Goal: Information Seeking & Learning: Check status

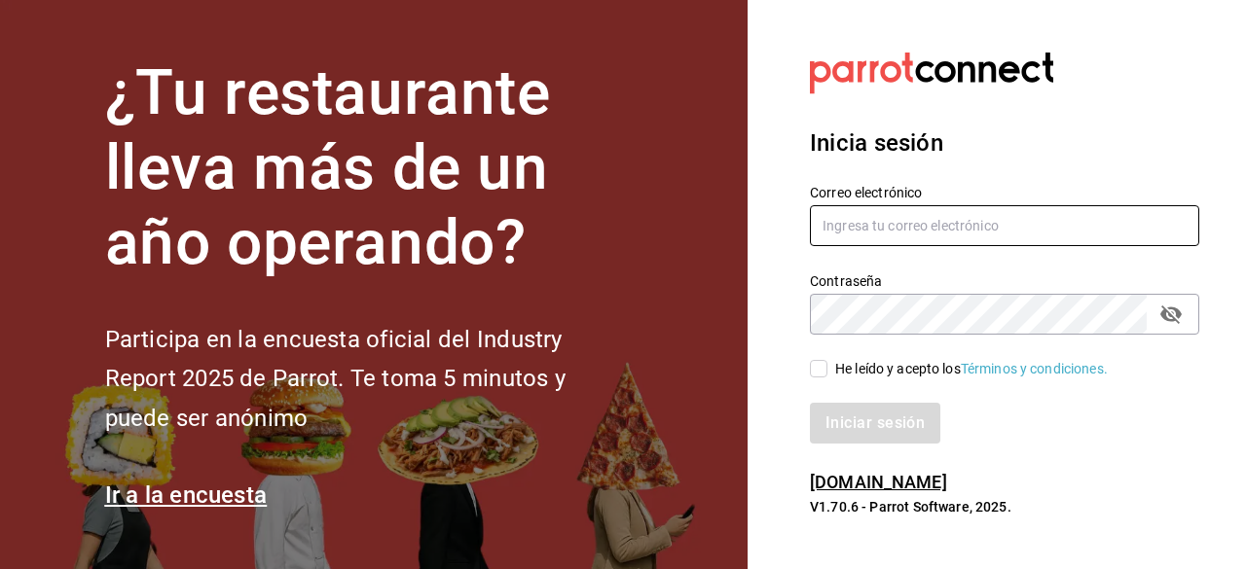
type input "[EMAIL_ADDRESS][DOMAIN_NAME]"
click at [823, 373] on input "He leído y acepto los Términos y condiciones." at bounding box center [819, 369] width 18 height 18
checkbox input "true"
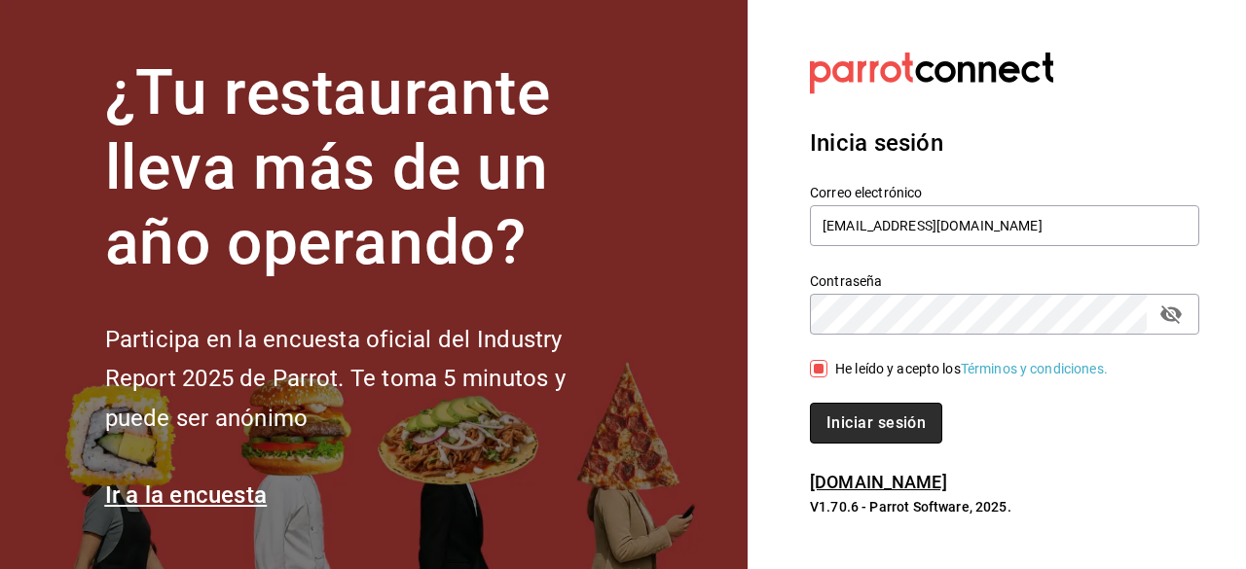
click at [876, 416] on button "Iniciar sesión" at bounding box center [876, 423] width 132 height 41
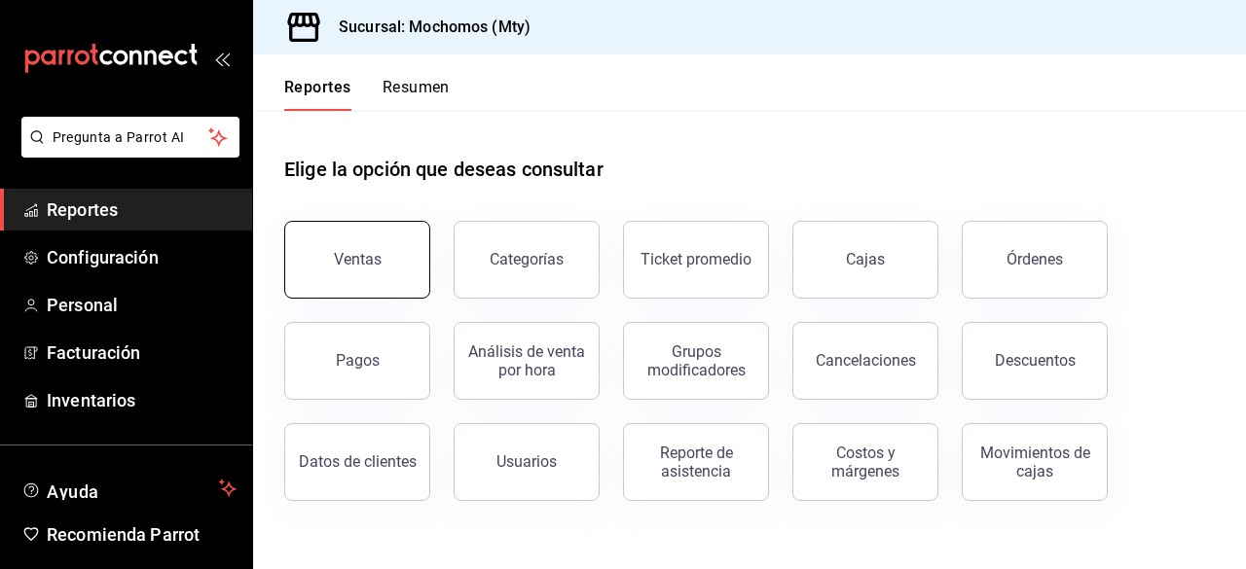
click at [382, 239] on button "Ventas" at bounding box center [357, 260] width 146 height 78
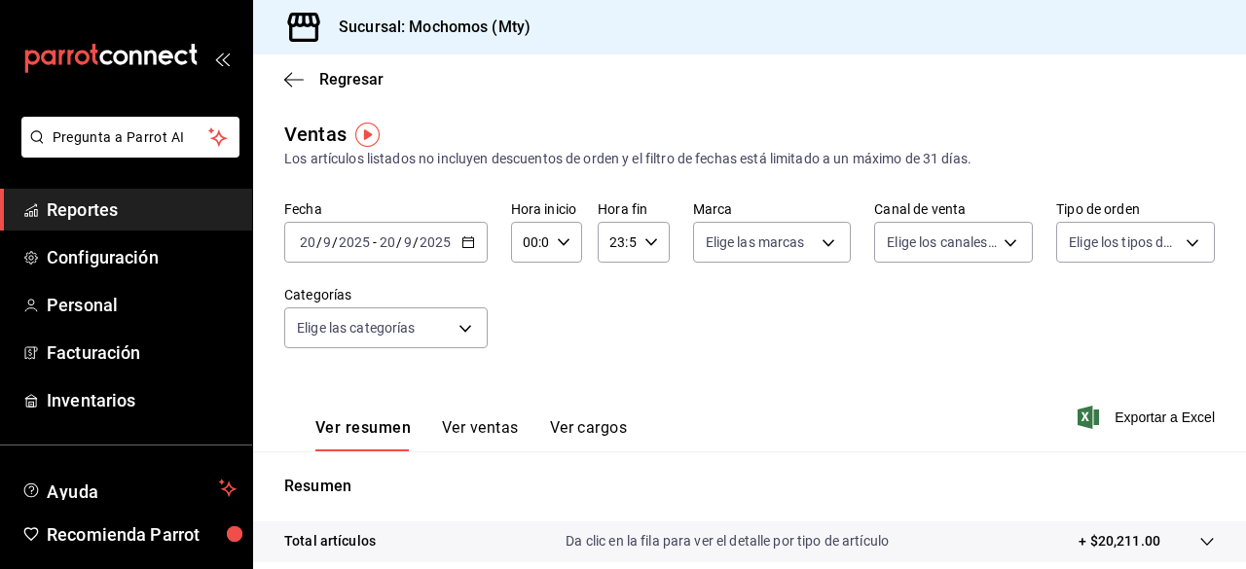
click at [461, 243] on icon "button" at bounding box center [468, 242] width 14 height 14
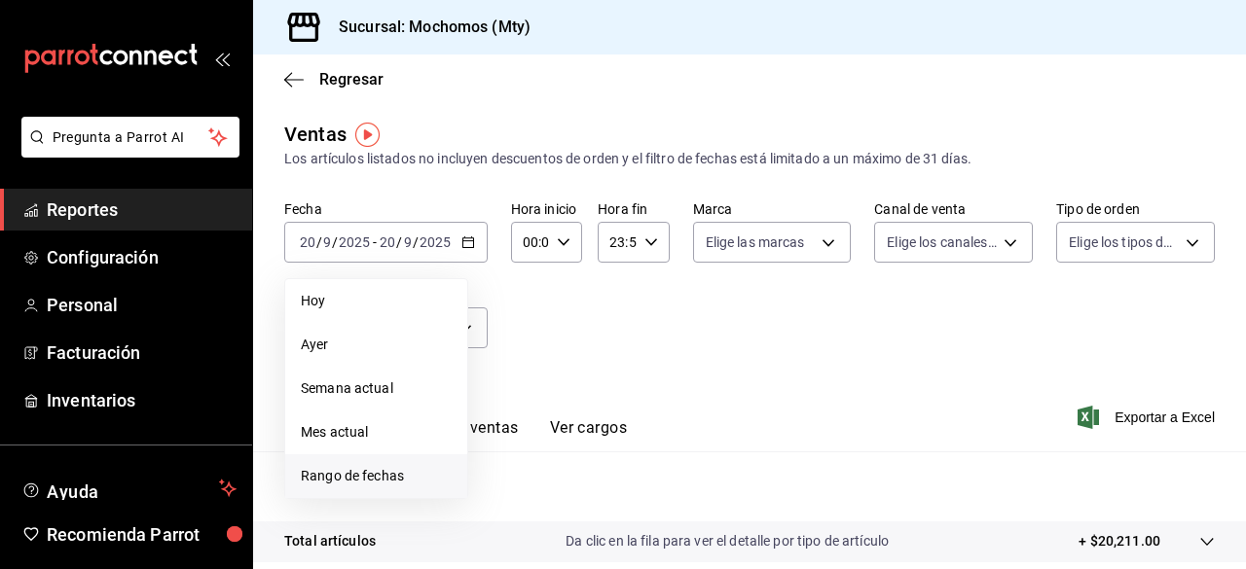
click at [385, 474] on span "Rango de fechas" at bounding box center [376, 476] width 151 height 20
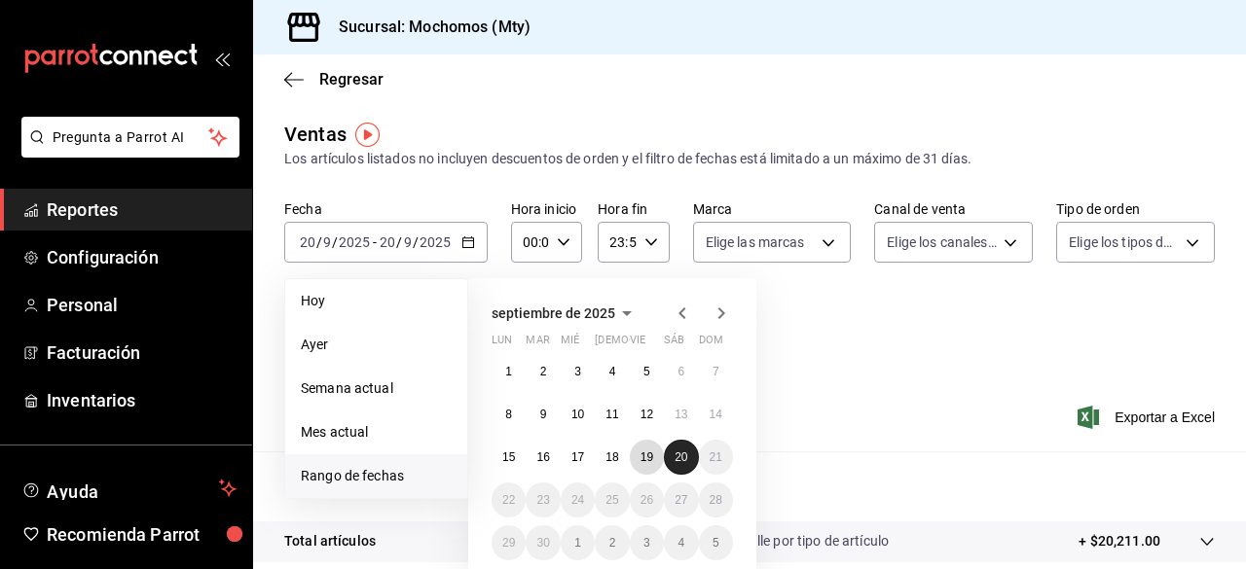
drag, startPoint x: 651, startPoint y: 443, endPoint x: 685, endPoint y: 458, distance: 37.4
click at [685, 458] on div "1 2 3 4 5 6 7 8 9 10 11 12 13 14 15 16 17 18 19 20 21 22 23 24 25 26 27 28 29 3…" at bounding box center [611, 457] width 241 height 206
click at [685, 458] on abbr "20" at bounding box center [680, 458] width 13 height 14
click at [647, 454] on abbr "19" at bounding box center [646, 458] width 13 height 14
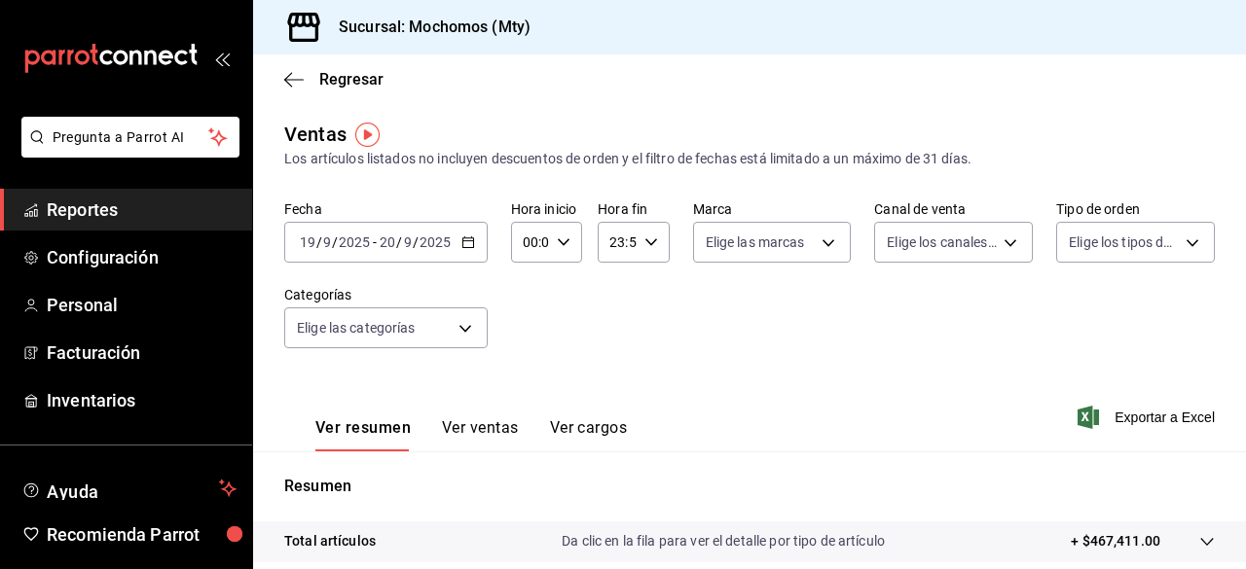
click at [558, 238] on \(Stroke\) "button" at bounding box center [564, 241] width 12 height 7
click at [518, 380] on button "05" at bounding box center [526, 379] width 27 height 39
type input "05:00"
click at [634, 240] on div at bounding box center [623, 284] width 1246 height 569
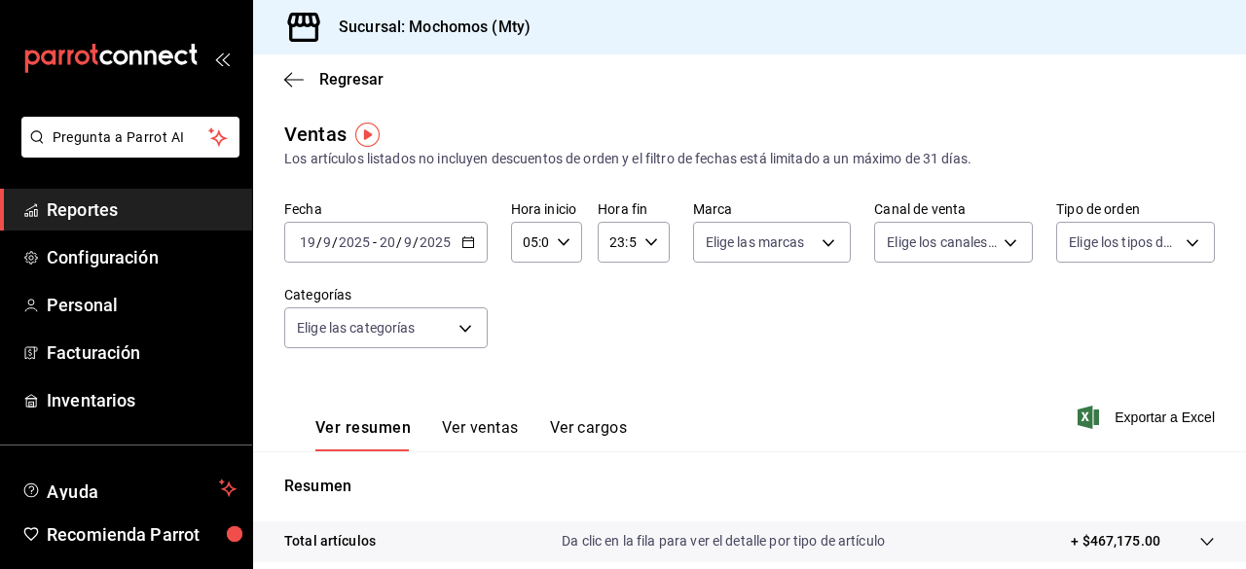
click at [634, 240] on div "23:59 Hora fin" at bounding box center [632, 242] width 71 height 41
click at [614, 314] on span "05" at bounding box center [612, 314] width 4 height 16
click at [649, 289] on span "00" at bounding box center [647, 292] width 4 height 16
type input "05:00"
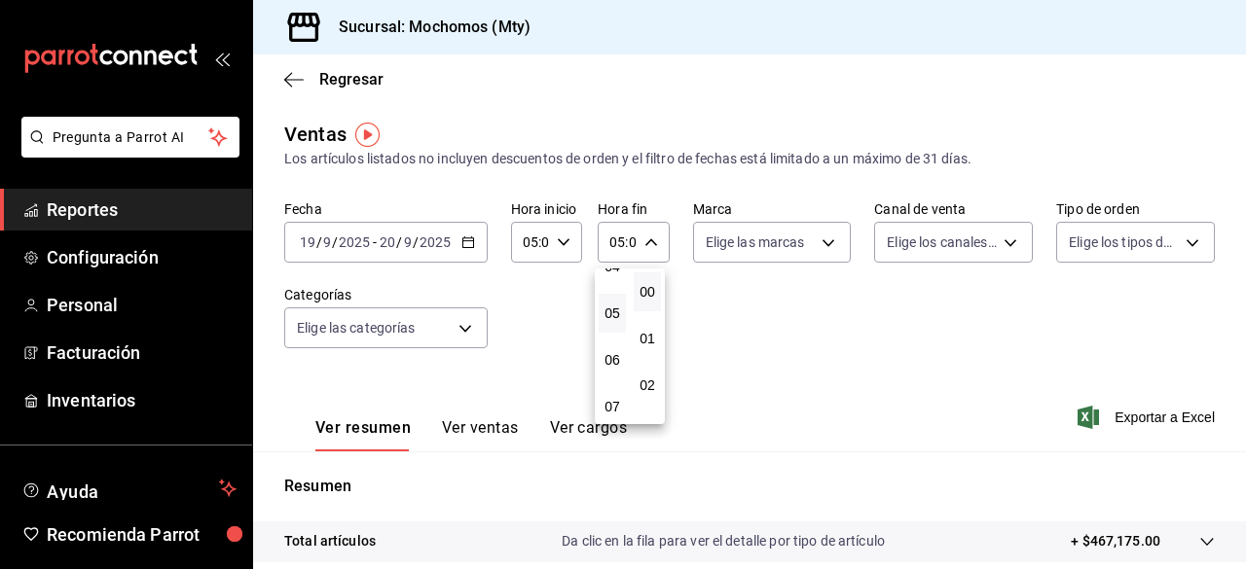
click at [865, 312] on div at bounding box center [623, 284] width 1246 height 569
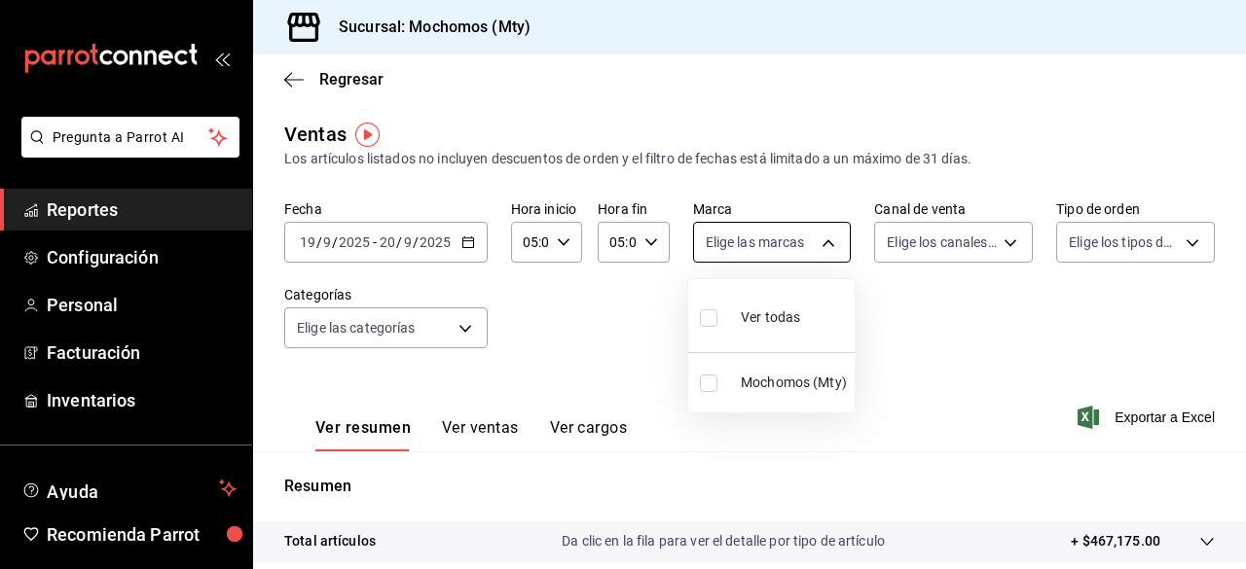
click at [825, 245] on body "Pregunta a Parrot AI Reportes Configuración Personal Facturación Inventarios Ay…" at bounding box center [623, 284] width 1246 height 569
click at [709, 320] on input "checkbox" at bounding box center [709, 318] width 18 height 18
checkbox input "true"
type input "b352ad34-a903-4246-b8b1-197398375429"
checkbox input "true"
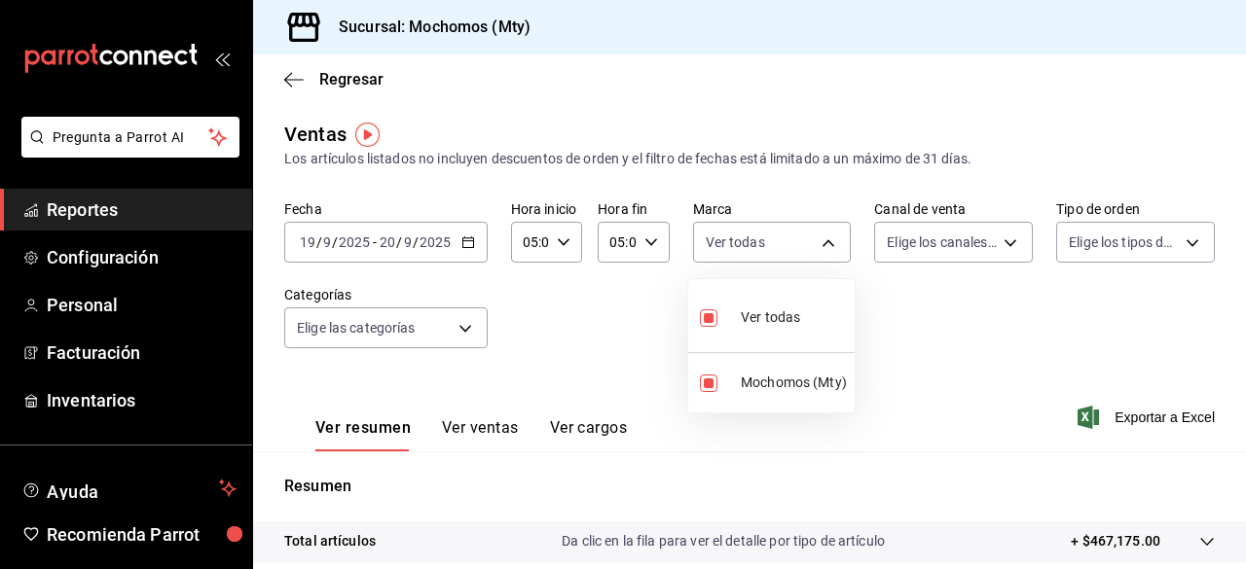
click at [982, 231] on div at bounding box center [623, 284] width 1246 height 569
click at [982, 231] on div "Ver todas Mochomos (Mty)" at bounding box center [623, 284] width 1246 height 569
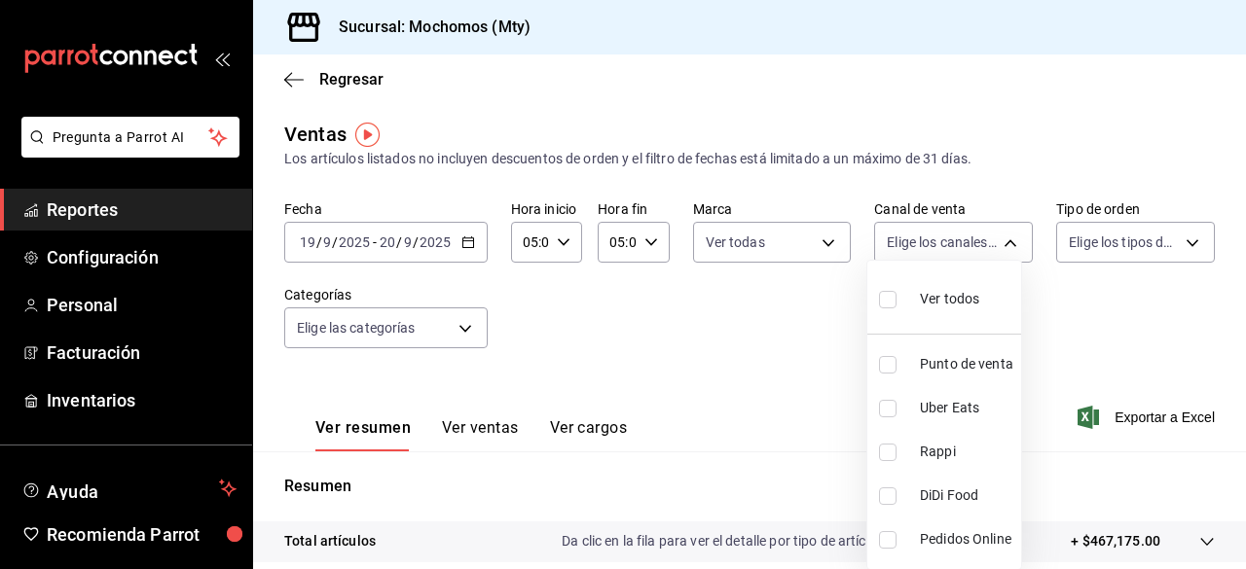
click at [982, 231] on body "Pregunta a Parrot AI Reportes Configuración Personal Facturación Inventarios Ay…" at bounding box center [623, 284] width 1246 height 569
click at [882, 308] on label at bounding box center [891, 299] width 25 height 28
click at [882, 308] on input "checkbox" at bounding box center [888, 300] width 18 height 18
checkbox input "false"
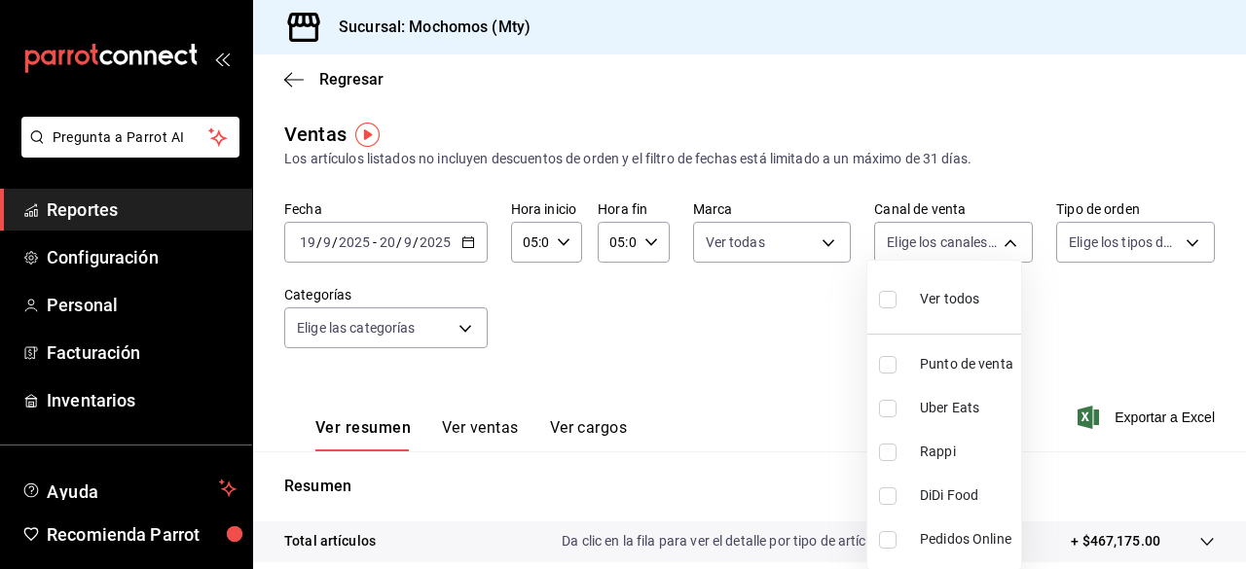
checkbox input "false"
click at [887, 303] on input "checkbox" at bounding box center [888, 300] width 18 height 18
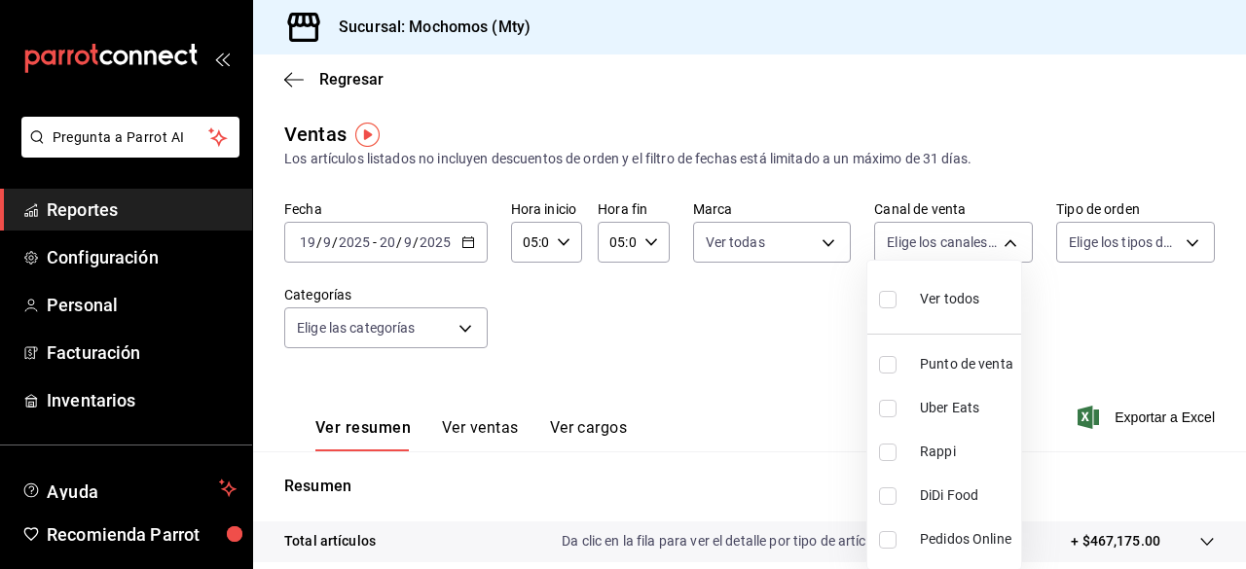
checkbox input "true"
type input "PARROT,UBER_EATS,RAPPI,DIDI_FOOD,ONLINE"
checkbox input "true"
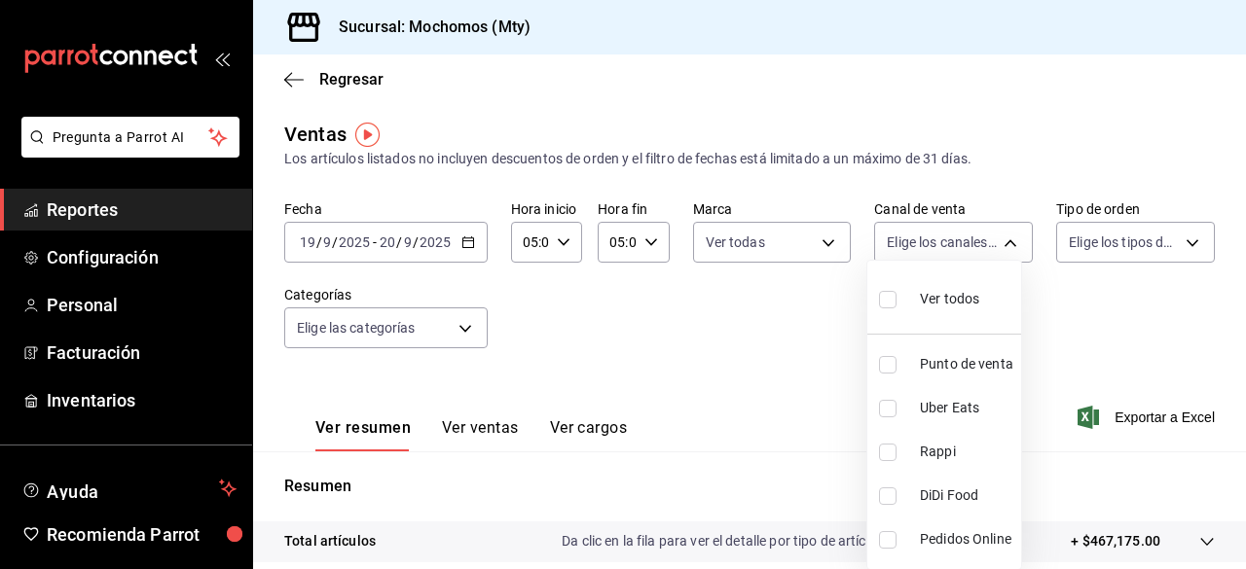
checkbox input "true"
click at [1078, 235] on div at bounding box center [623, 284] width 1246 height 569
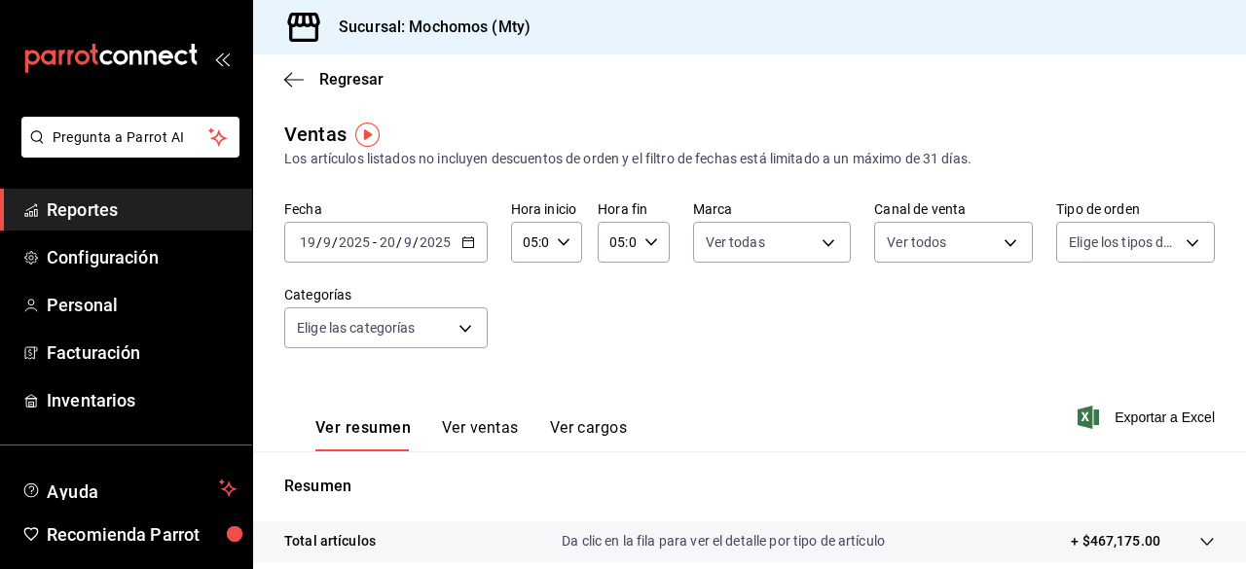
click at [1078, 235] on div "Ver todos Punto de venta Uber Eats Rappi DiDi Food Pedidos Online" at bounding box center [623, 284] width 1246 height 569
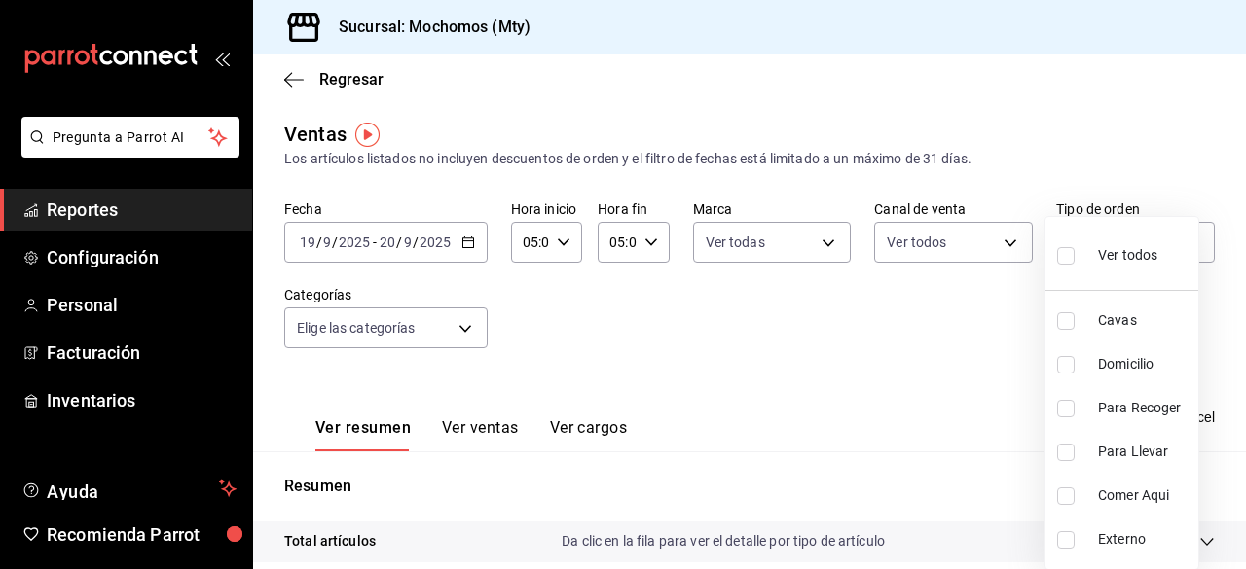
click at [1078, 235] on body "Pregunta a Parrot AI Reportes Configuración Personal Facturación Inventarios Ay…" at bounding box center [623, 284] width 1246 height 569
click at [1067, 254] on input "checkbox" at bounding box center [1066, 256] width 18 height 18
checkbox input "true"
type input "7f152bcd-c808-43b1-8377-7ee3764f5c48,abc1671a-a22f-403c-8860-9d090036c428,f5090…"
checkbox input "true"
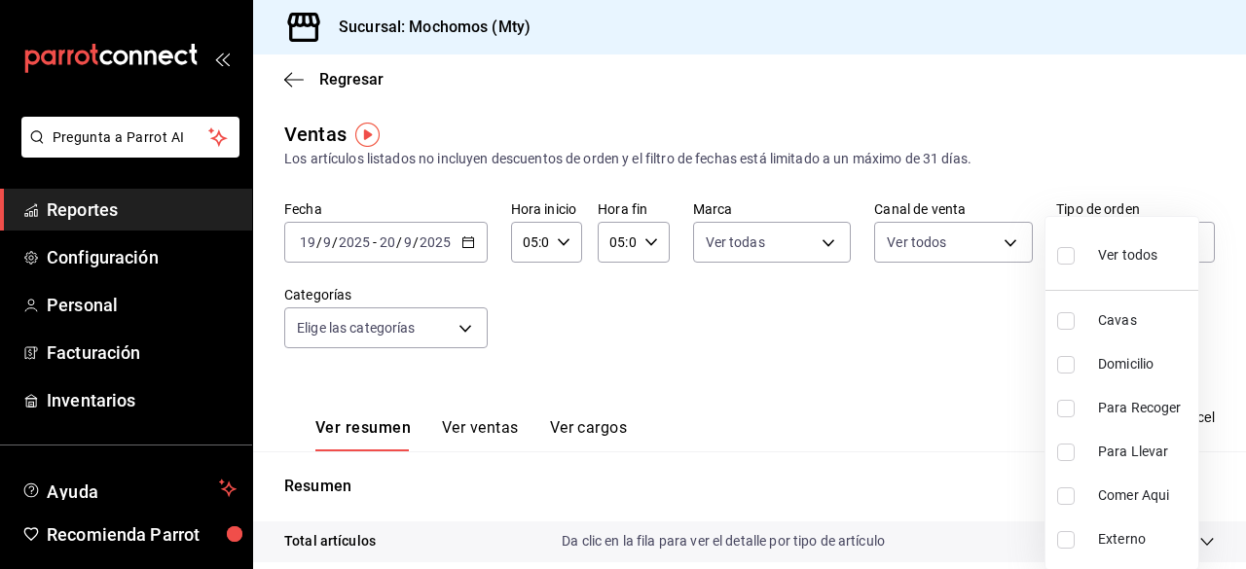
checkbox input "true"
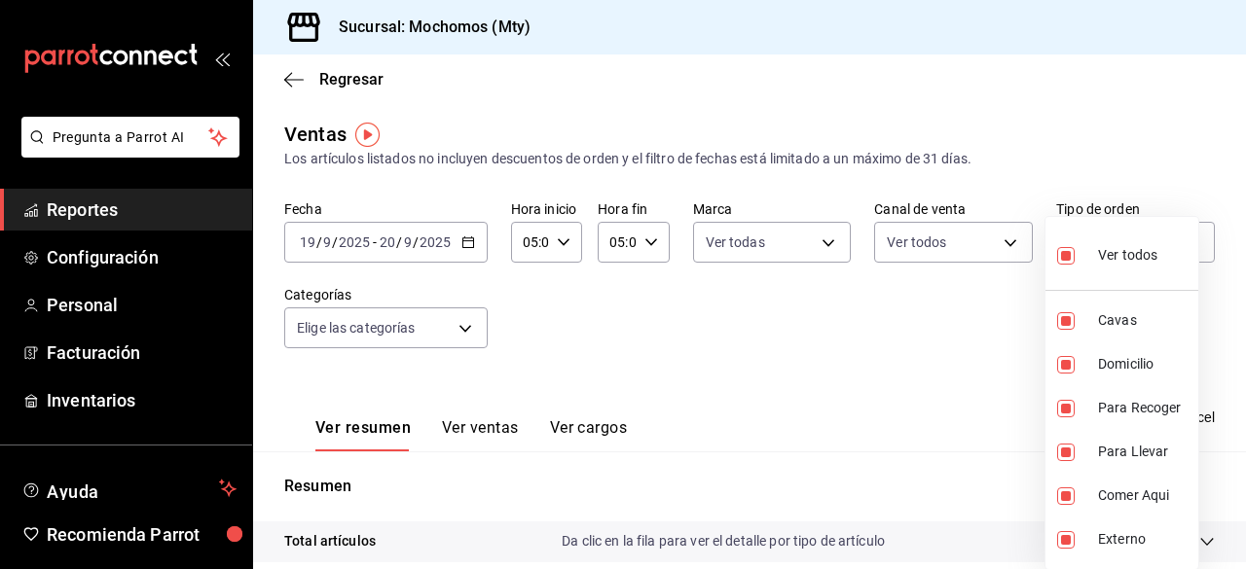
click at [908, 336] on div at bounding box center [623, 284] width 1246 height 569
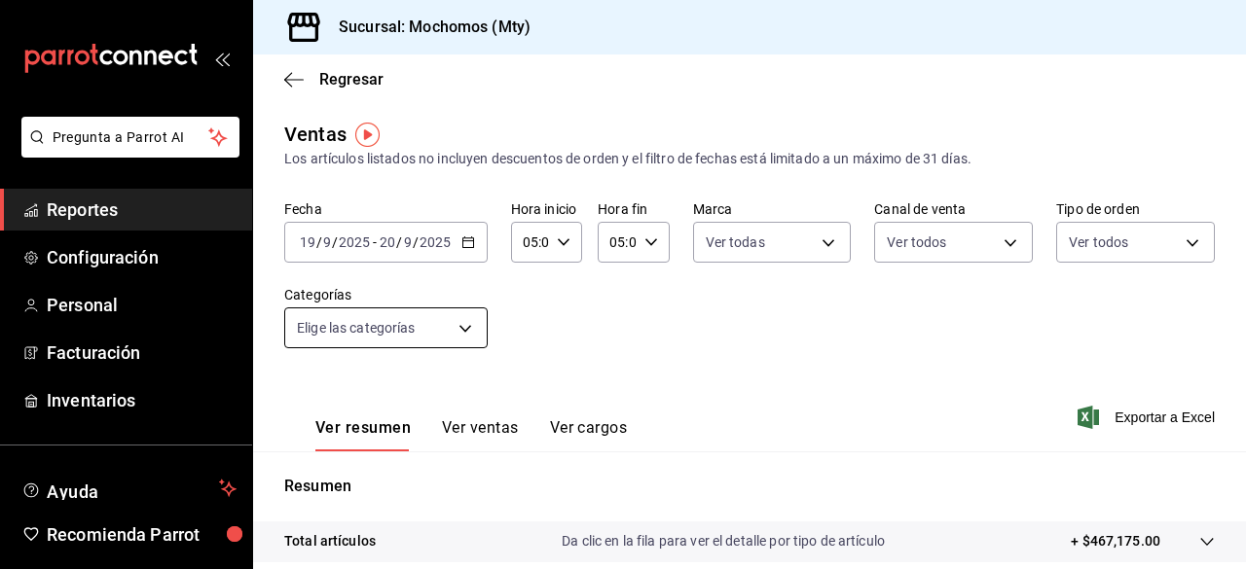
click at [461, 330] on body "Pregunta a Parrot AI Reportes Configuración Personal Facturación Inventarios Ay…" at bounding box center [623, 284] width 1246 height 569
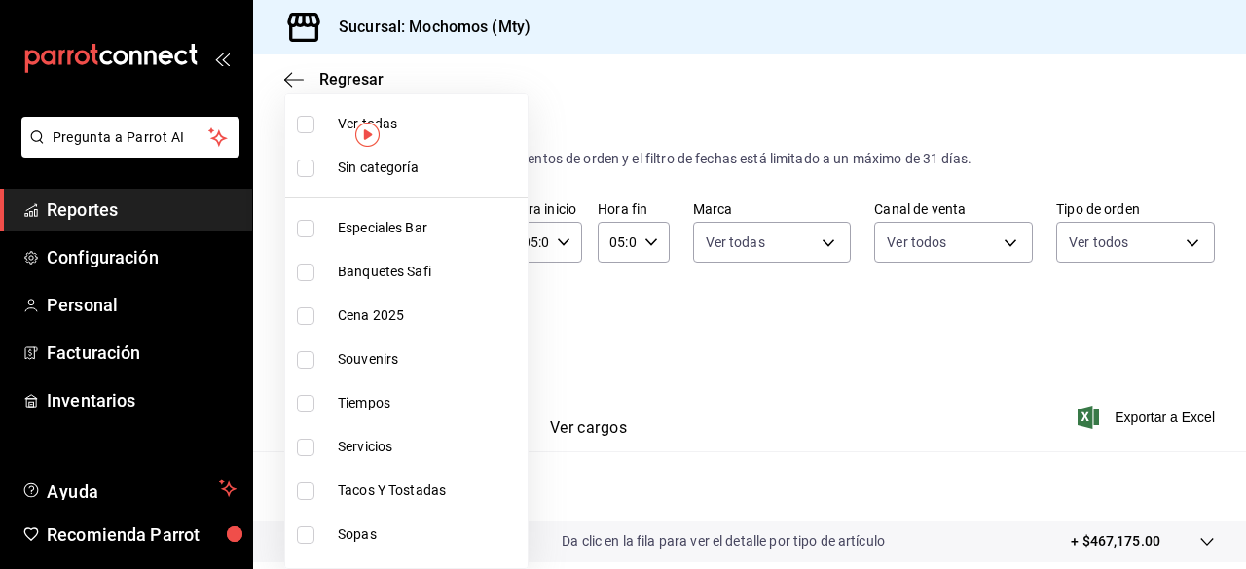
click at [308, 122] on input "checkbox" at bounding box center [306, 125] width 18 height 18
checkbox input "true"
type input "ca062f0f-28a6-4a2e-835a-bf626b46f614,ff02f0f8-cf27-4ea8-b513-1d5c0356e4fc,aaf97…"
checkbox input "true"
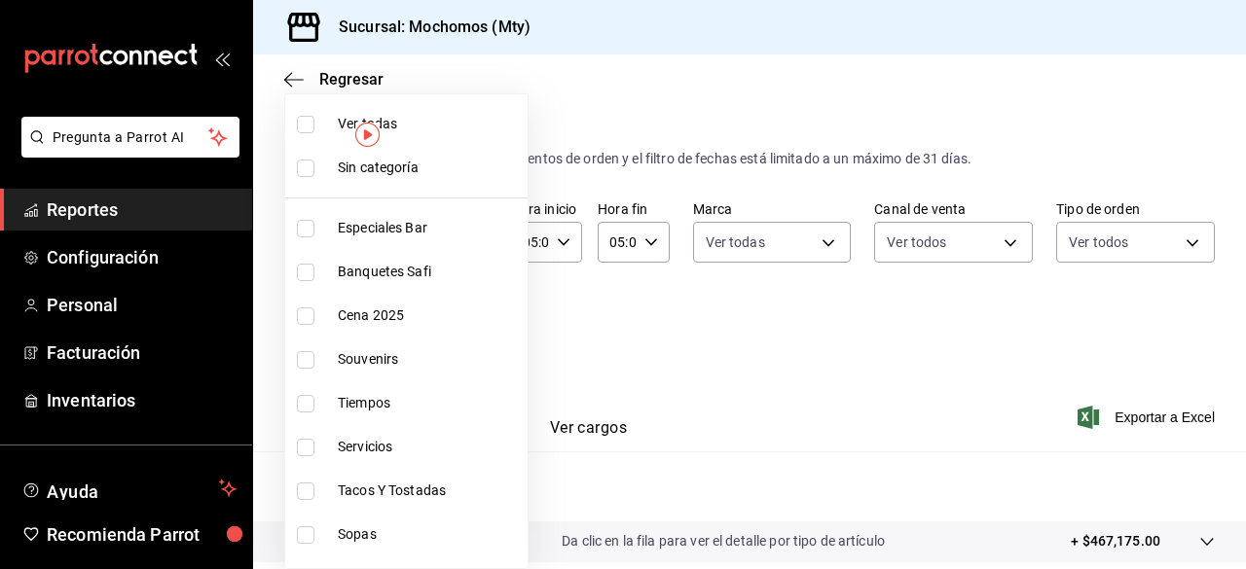
checkbox input "true"
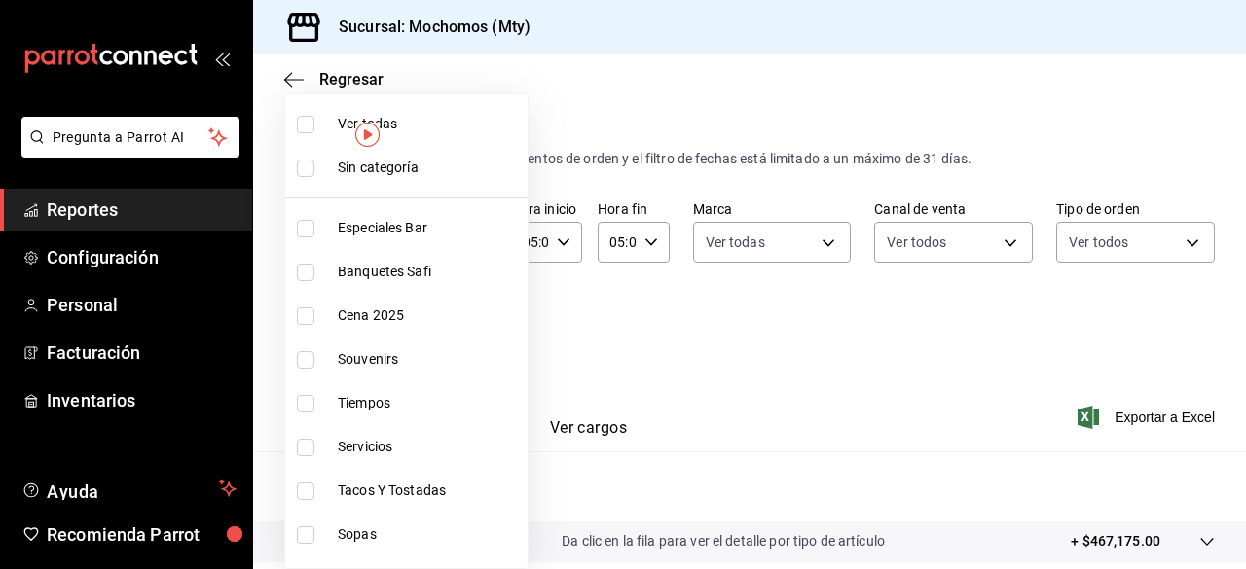
checkbox input "true"
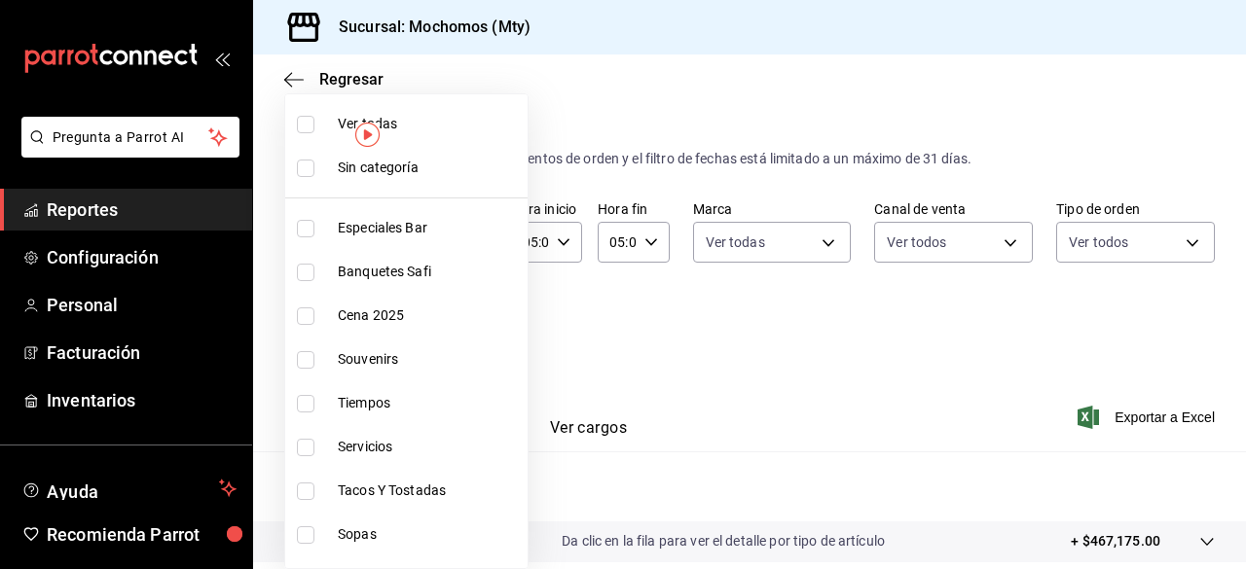
checkbox input "true"
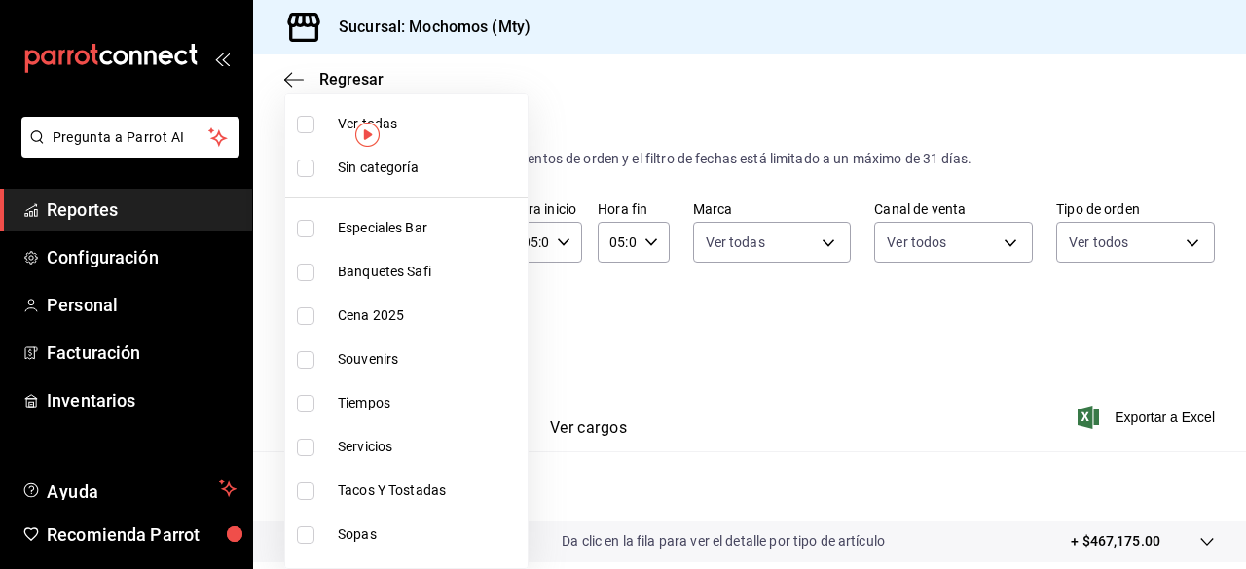
checkbox input "true"
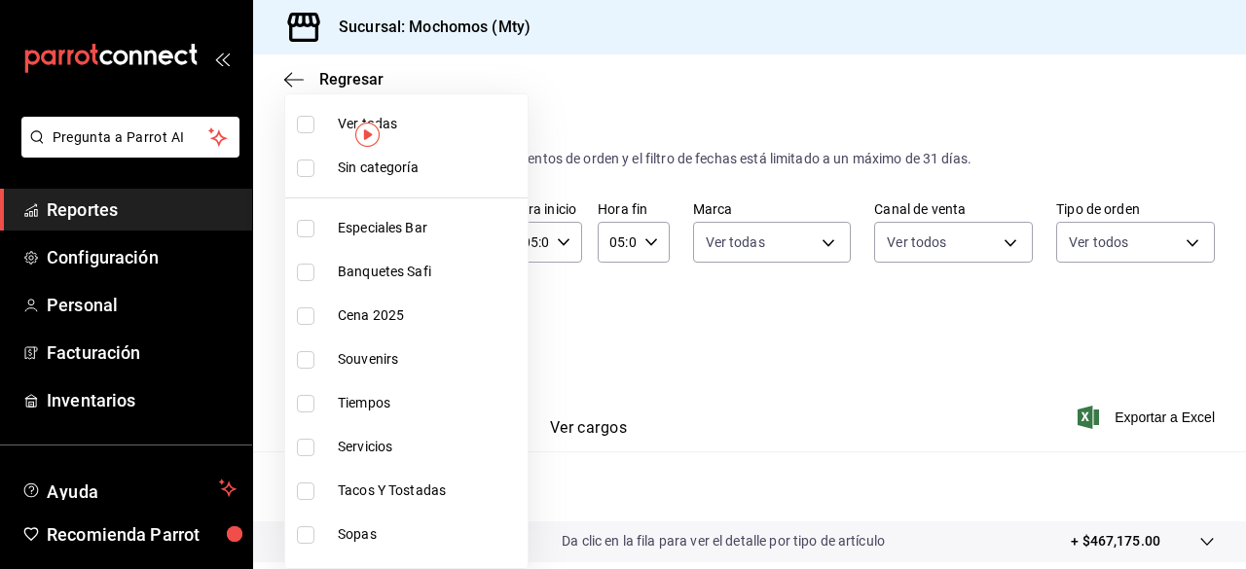
checkbox input "true"
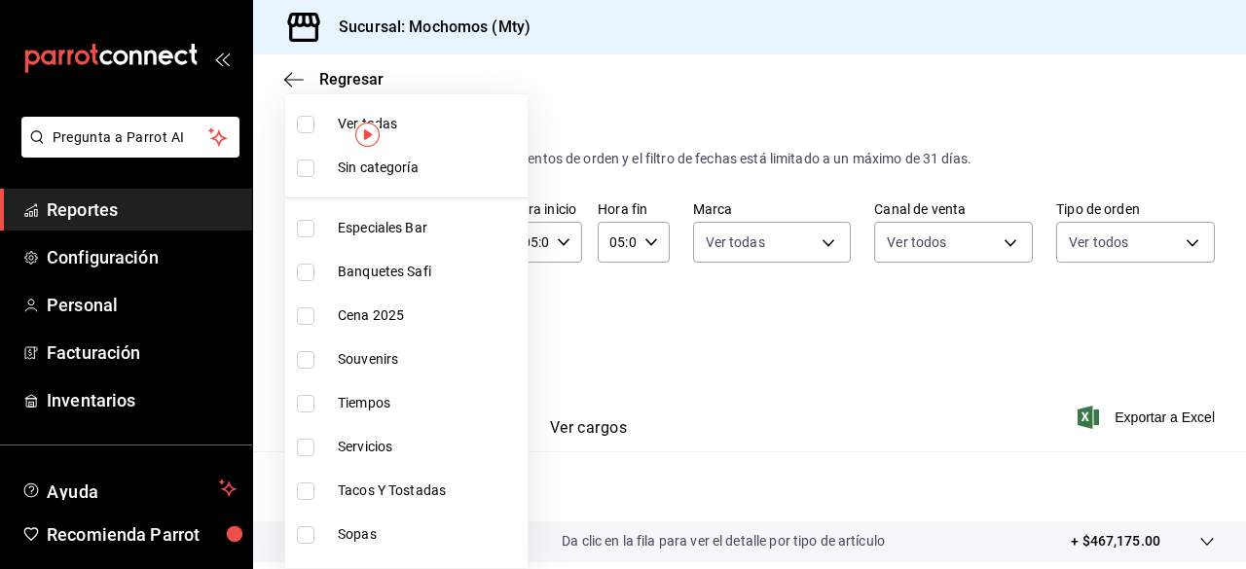
checkbox input "true"
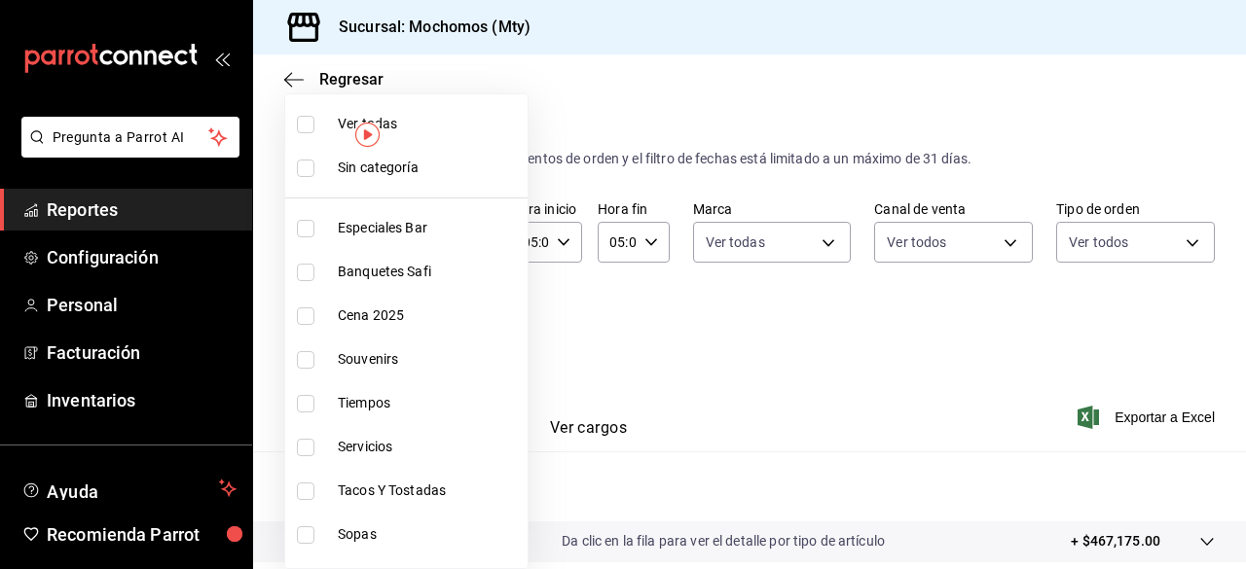
checkbox input "true"
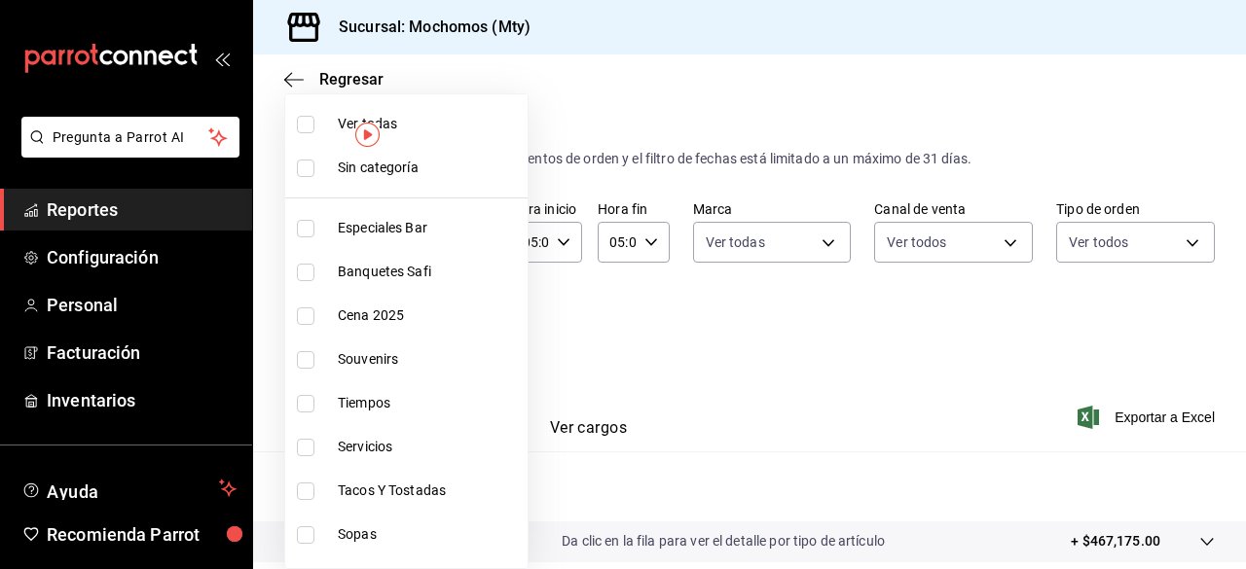
checkbox input "true"
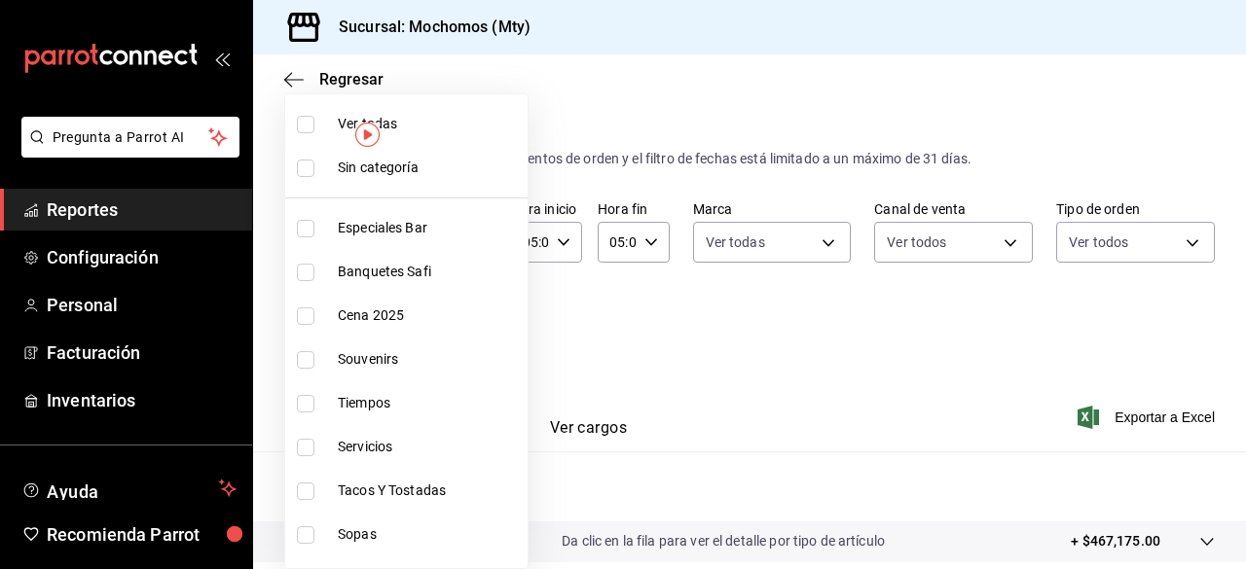
checkbox input "true"
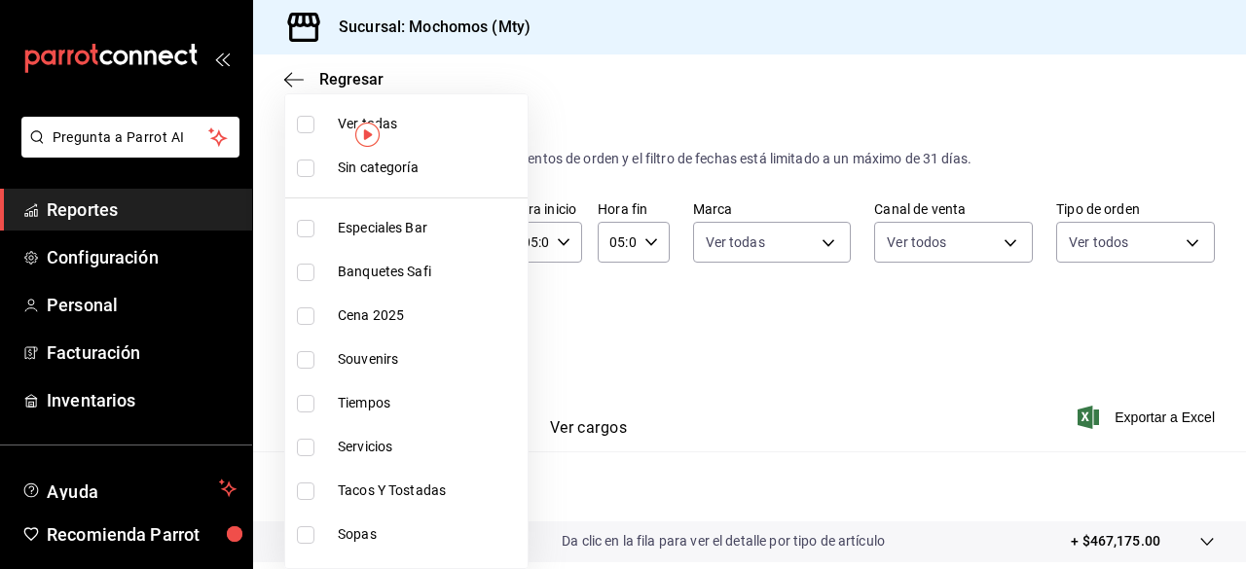
checkbox input "true"
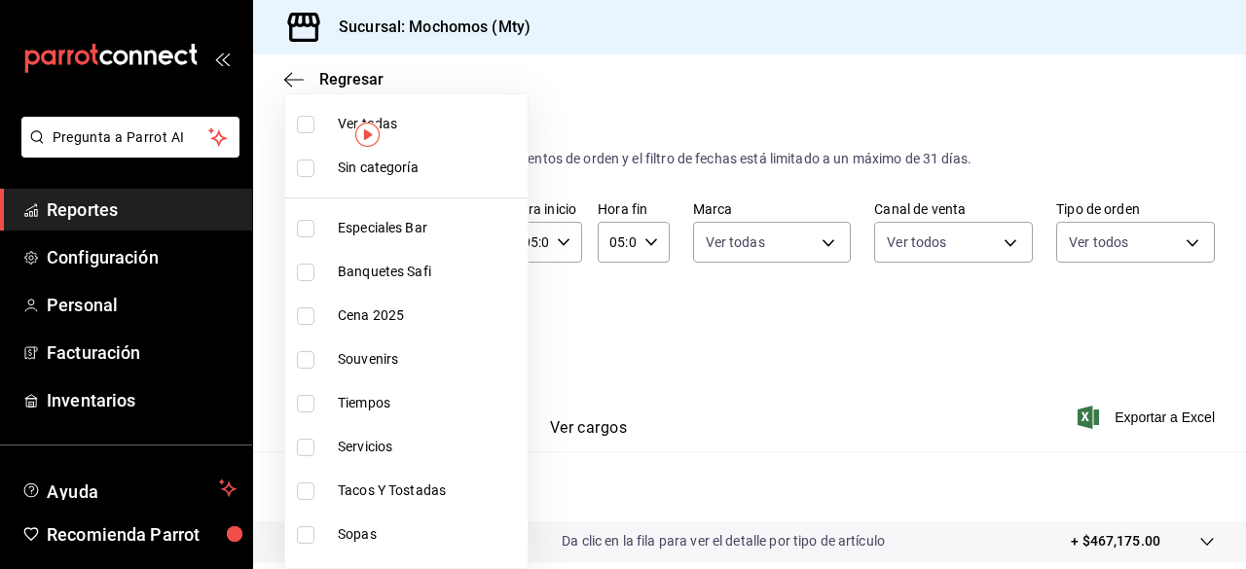
checkbox input "true"
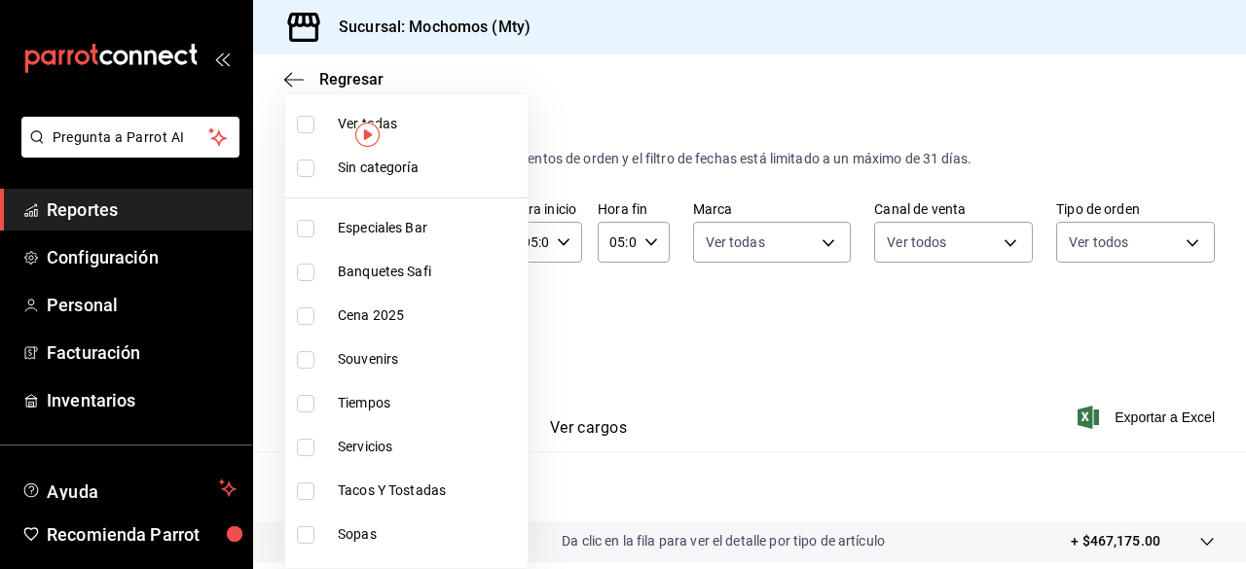
checkbox input "true"
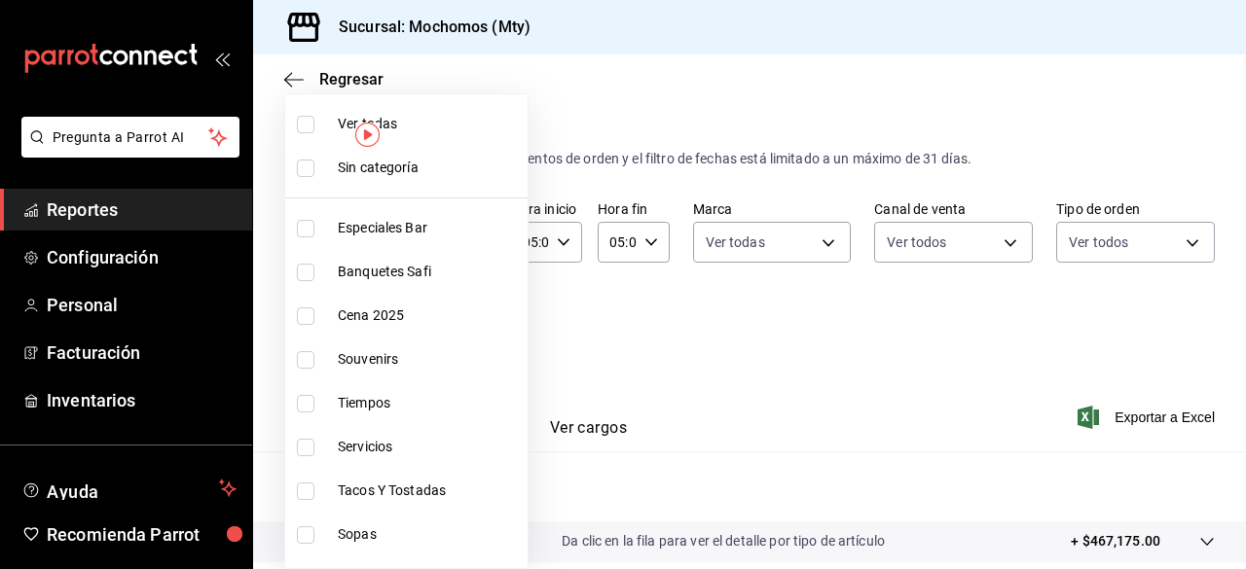
checkbox input "true"
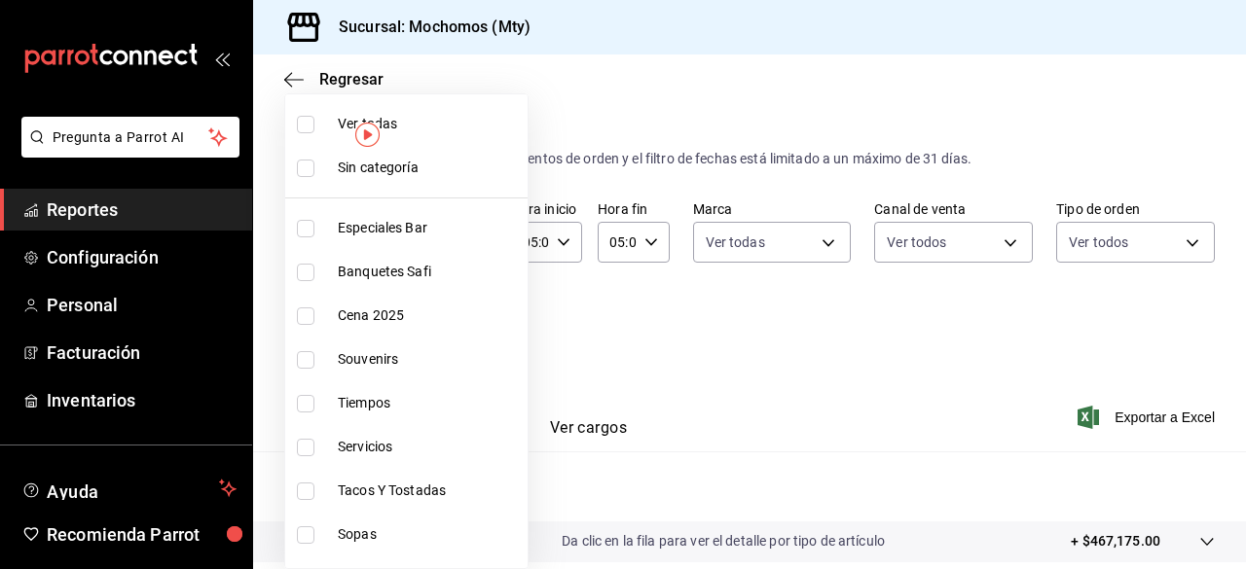
checkbox input "true"
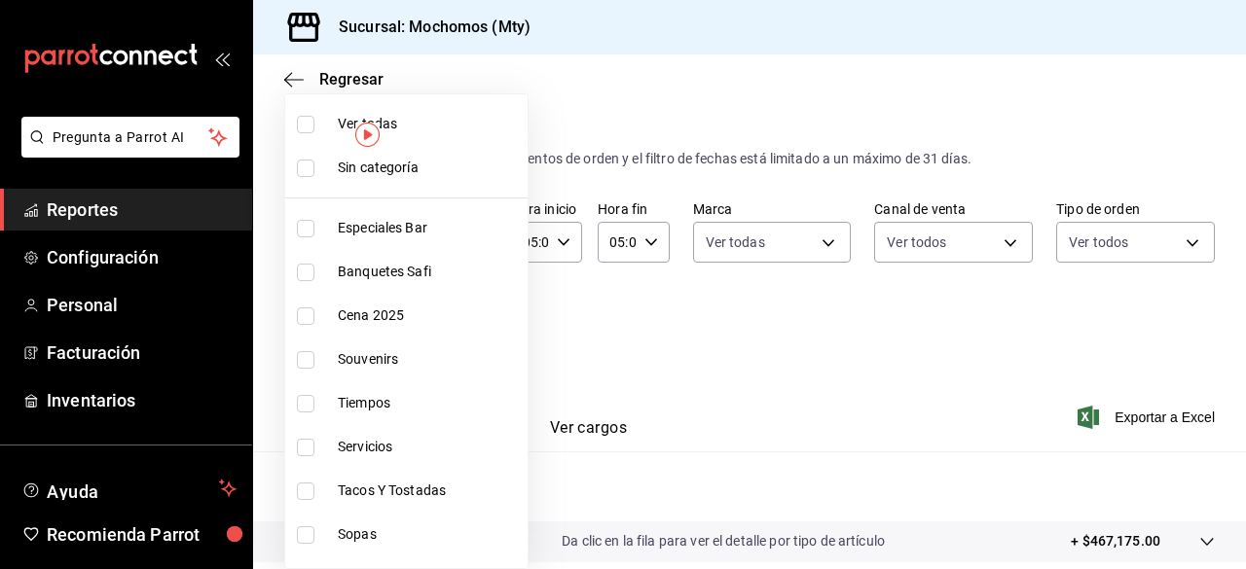
checkbox input "true"
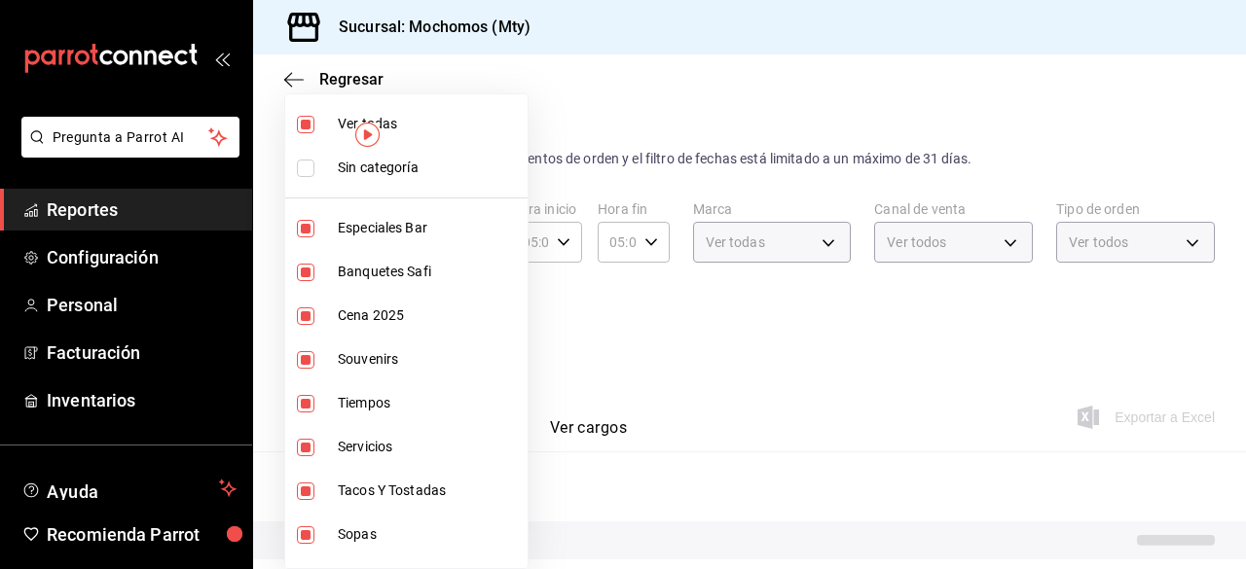
click at [307, 177] on li "Sin categoría" at bounding box center [406, 168] width 242 height 44
checkbox input "true"
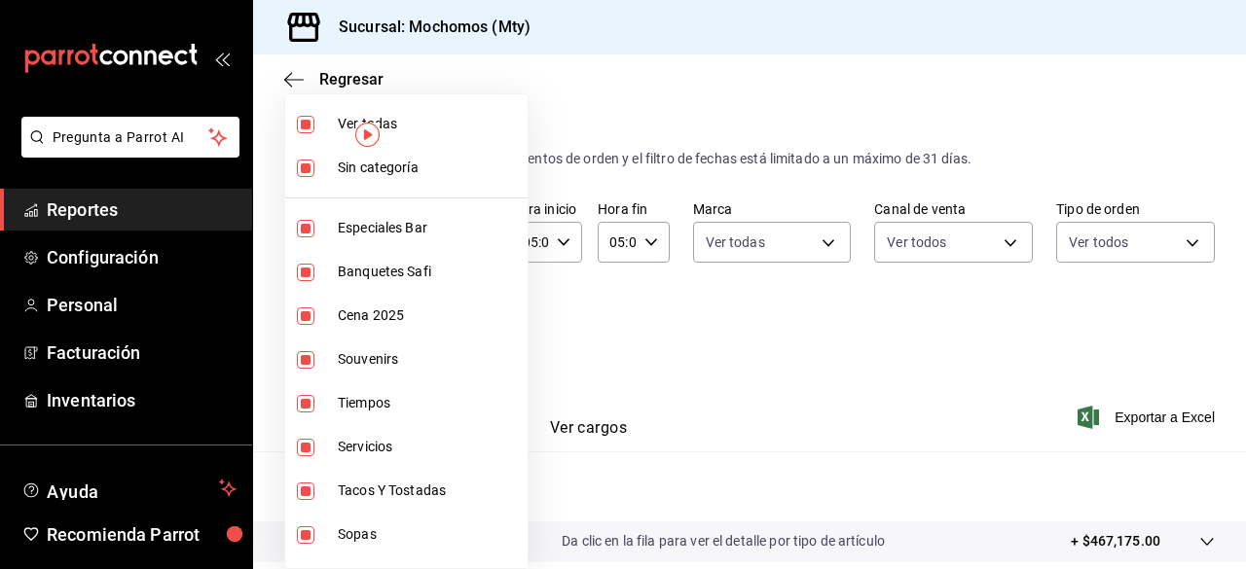
click at [738, 355] on div at bounding box center [623, 284] width 1246 height 569
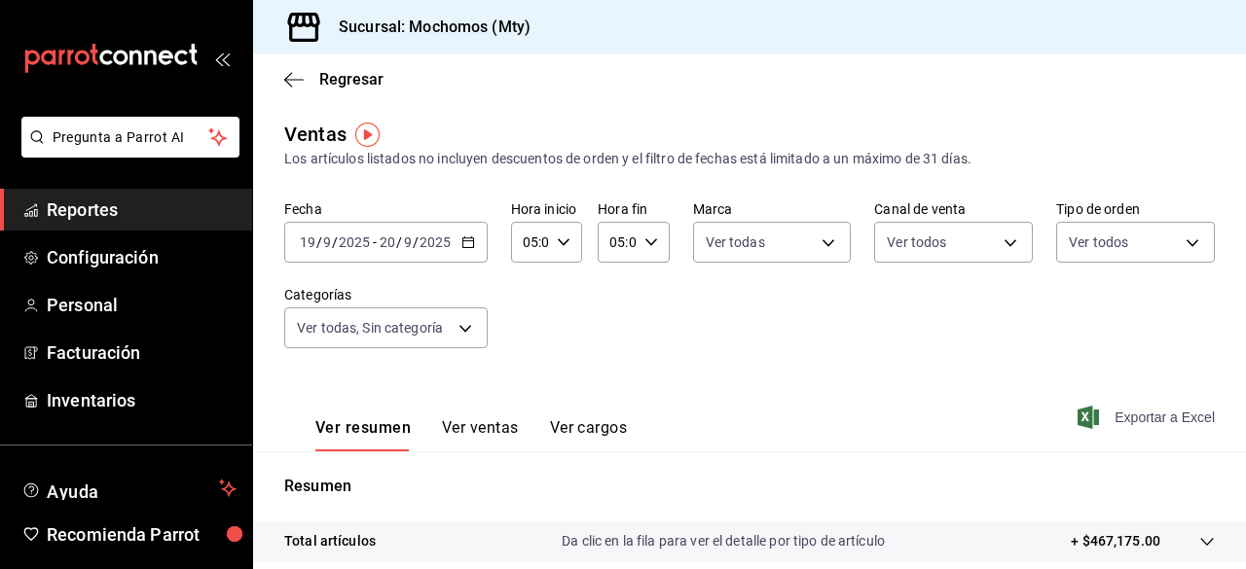
click at [1095, 424] on span "Exportar a Excel" at bounding box center [1147, 417] width 133 height 23
click at [111, 207] on span "Reportes" at bounding box center [142, 210] width 190 height 26
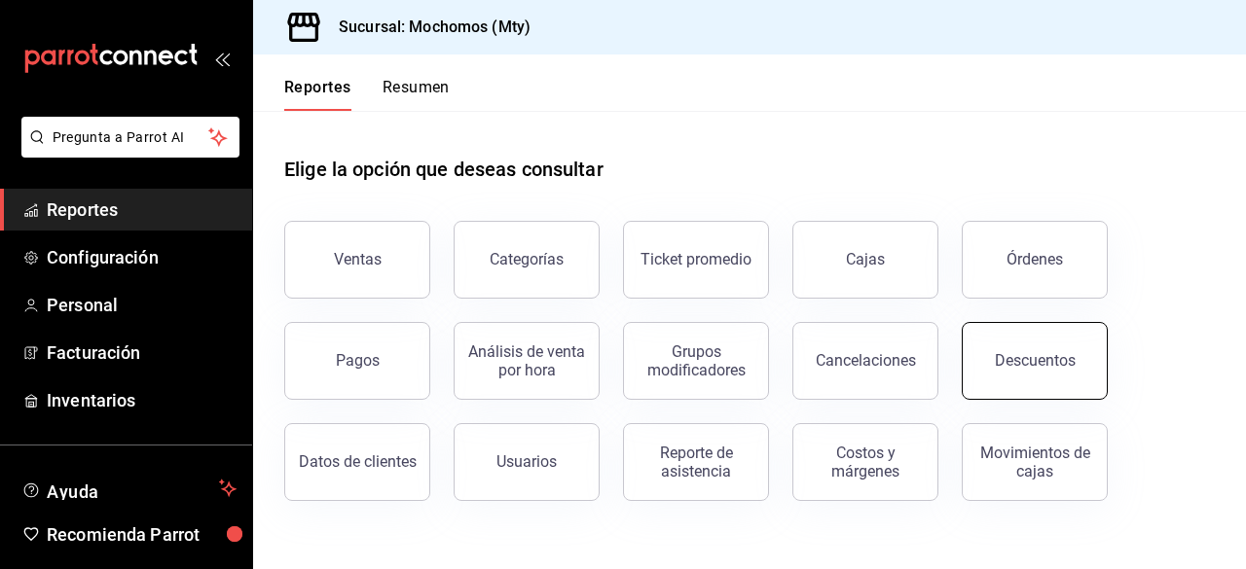
click at [1002, 369] on button "Descuentos" at bounding box center [1034, 361] width 146 height 78
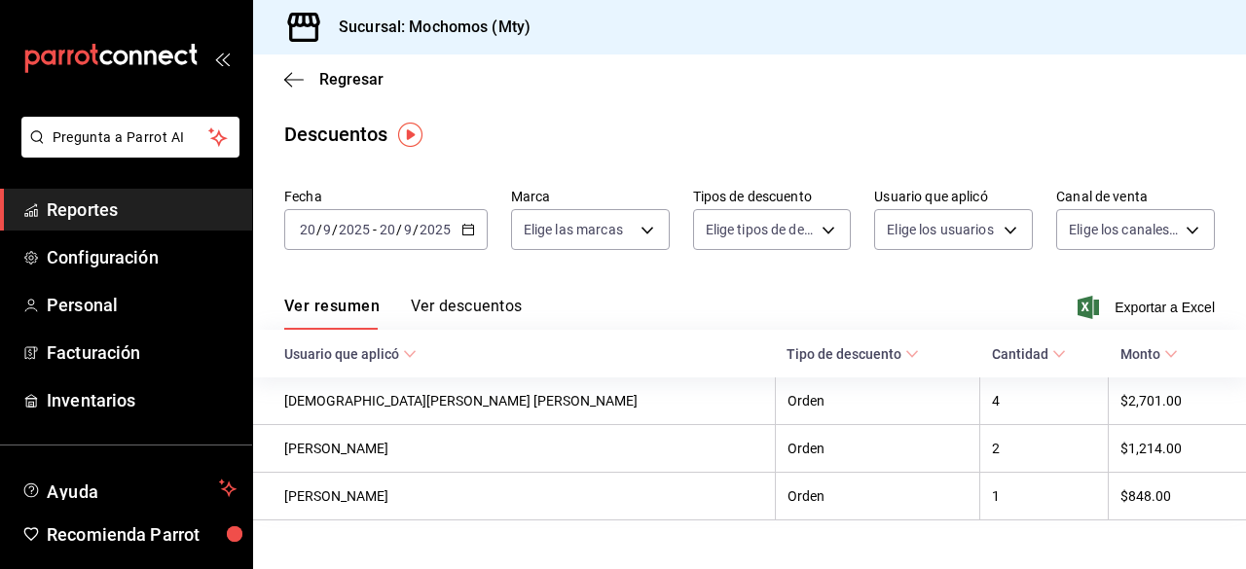
click at [471, 224] on icon "button" at bounding box center [468, 230] width 14 height 14
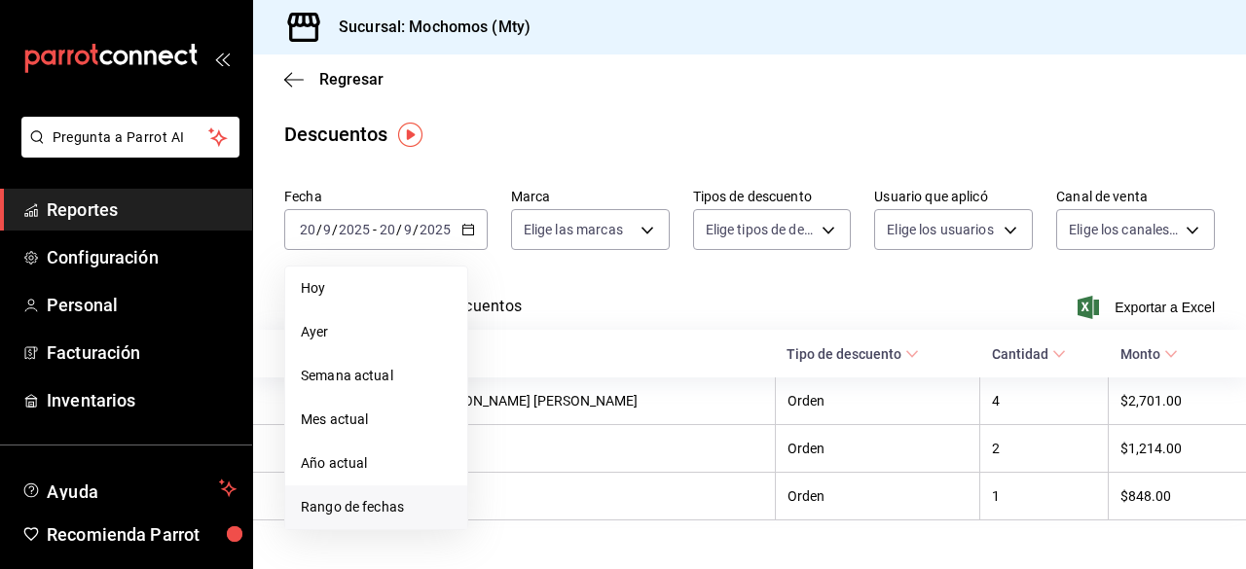
click at [379, 507] on span "Rango de fechas" at bounding box center [376, 507] width 151 height 20
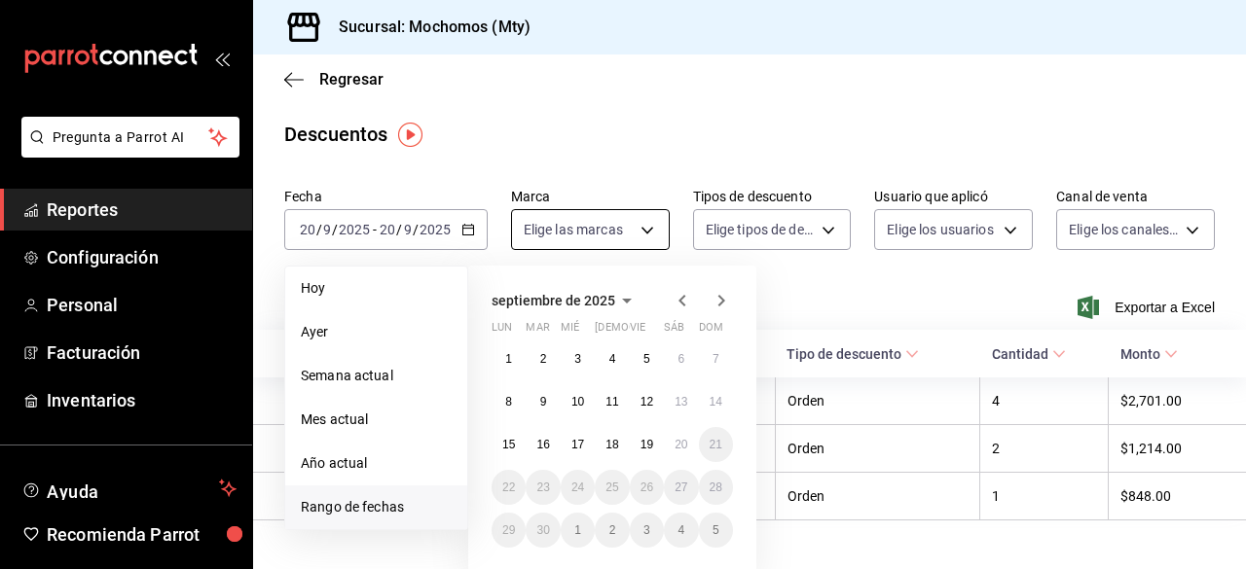
click at [636, 227] on body "Pregunta a Parrot AI Reportes Configuración Personal Facturación Inventarios Ay…" at bounding box center [623, 284] width 1246 height 569
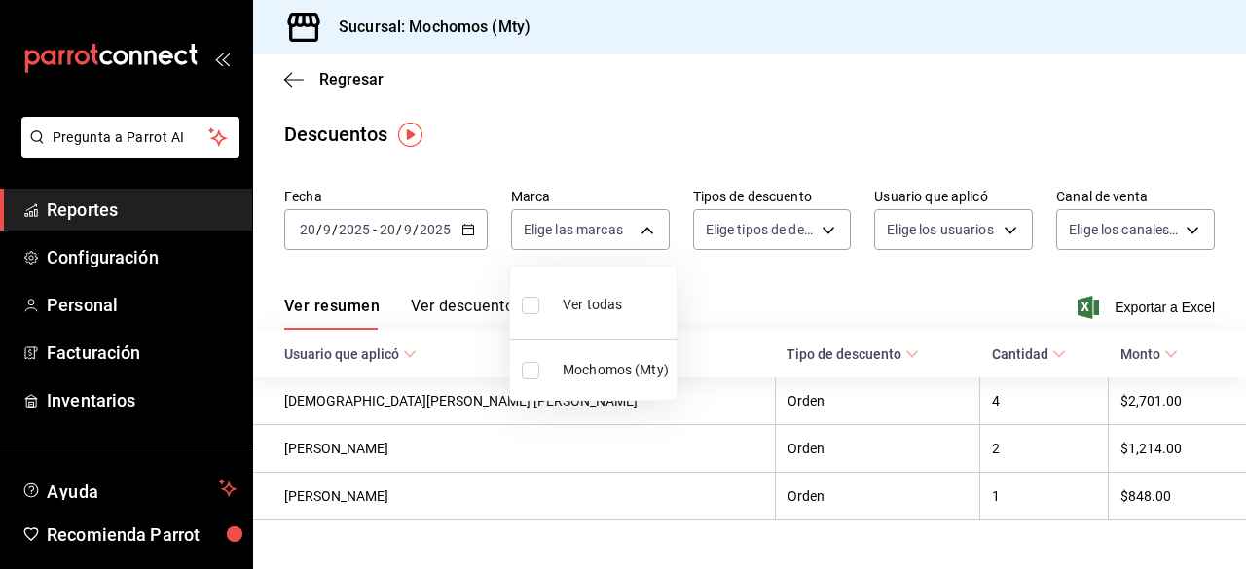
click at [454, 223] on div at bounding box center [623, 284] width 1246 height 569
click at [462, 236] on div "2025-09-20 20 / 9 / 2025 - 2025-09-20 20 / 9 / 2025" at bounding box center [385, 229] width 203 height 41
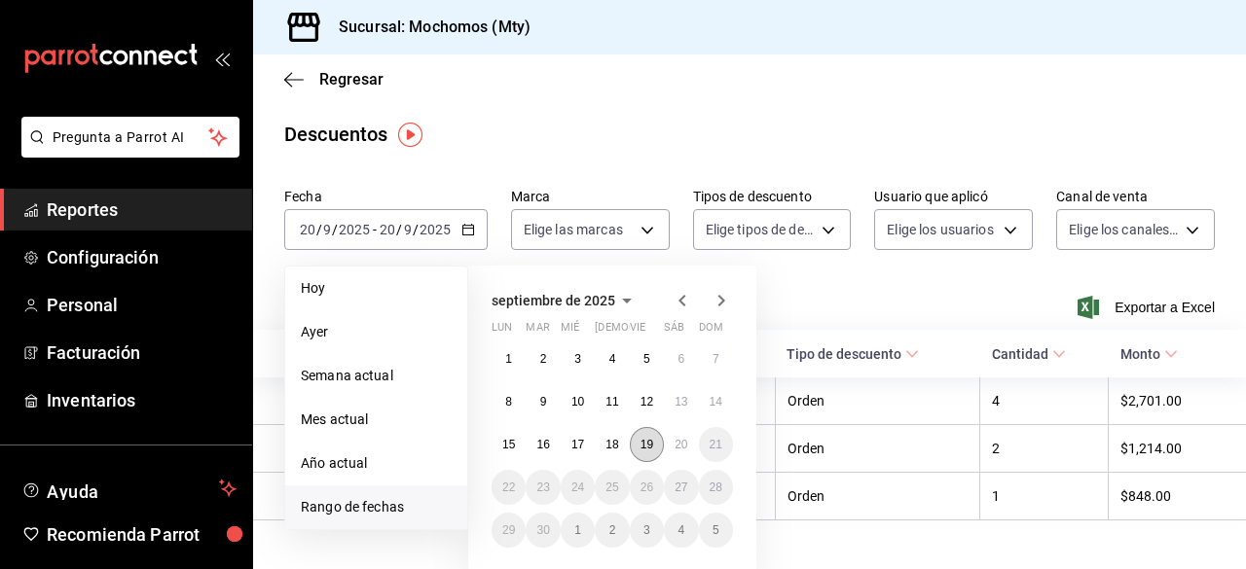
click at [645, 444] on abbr "19" at bounding box center [646, 445] width 13 height 14
click at [674, 448] on abbr "20" at bounding box center [680, 445] width 13 height 14
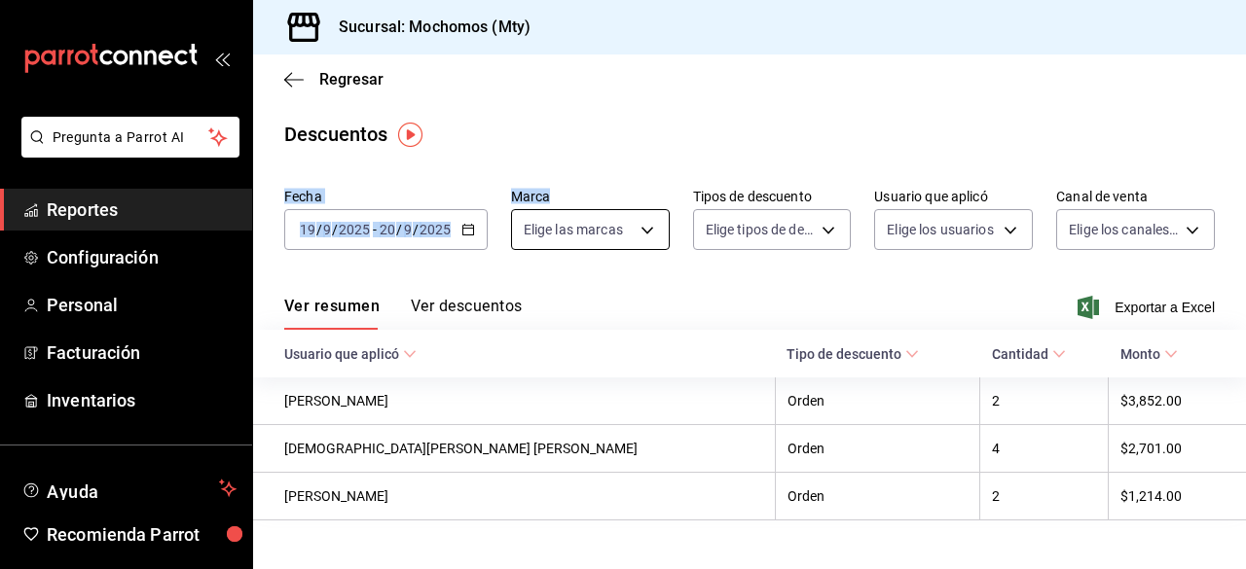
drag, startPoint x: 563, startPoint y: 123, endPoint x: 635, endPoint y: 232, distance: 130.6
click at [635, 232] on main "Regresar Descuentos Fecha 2025-09-19 19 / 9 / 2025 - 2025-09-20 20 / 9 / 2025 M…" at bounding box center [749, 326] width 993 height 544
click at [635, 232] on body "Pregunta a Parrot AI Reportes Configuración Personal Facturación Inventarios Ay…" at bounding box center [623, 284] width 1246 height 569
click at [528, 304] on input "checkbox" at bounding box center [531, 306] width 18 height 18
checkbox input "true"
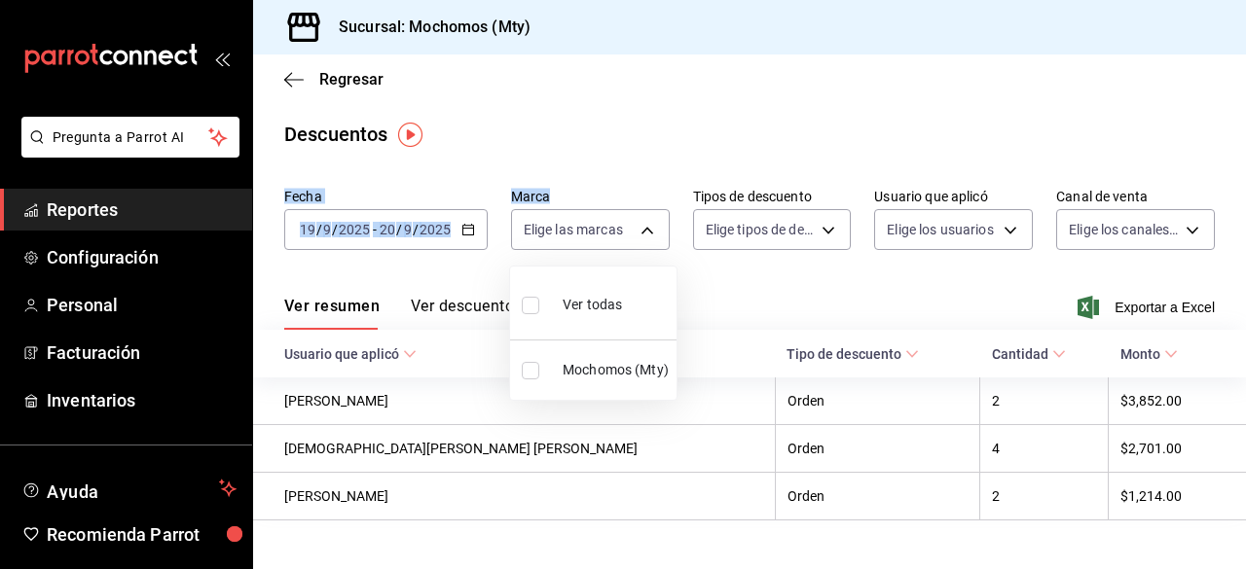
type input "b352ad34-a903-4246-b8b1-197398375429"
checkbox input "true"
click at [732, 122] on div at bounding box center [623, 284] width 1246 height 569
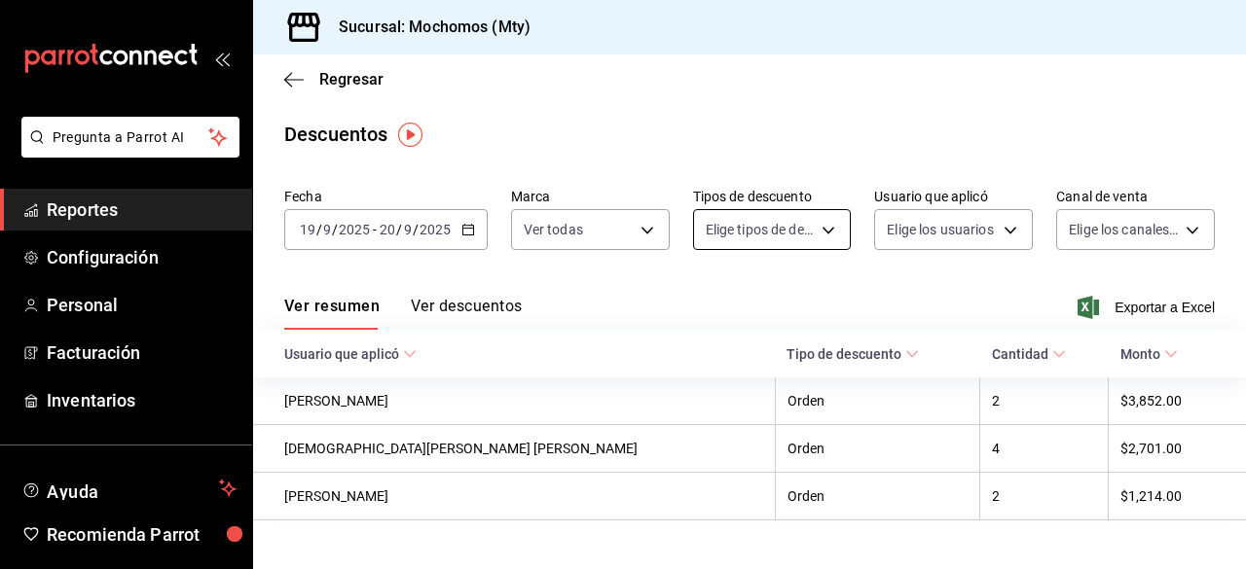
click at [815, 229] on body "Pregunta a Parrot AI Reportes Configuración Personal Facturación Inventarios Ay…" at bounding box center [623, 284] width 1246 height 569
click at [709, 292] on input "checkbox" at bounding box center [713, 295] width 18 height 18
checkbox input "true"
type input "ORDER"
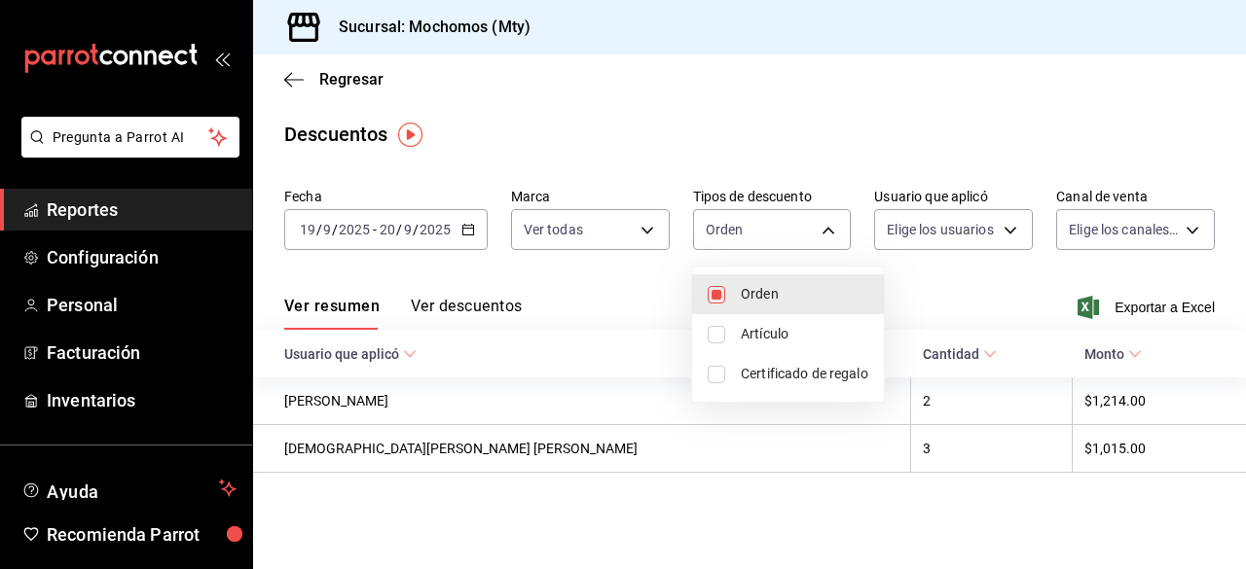
click at [714, 333] on input "checkbox" at bounding box center [716, 335] width 18 height 18
checkbox input "true"
type input "ORDER,ORDER_ITEM"
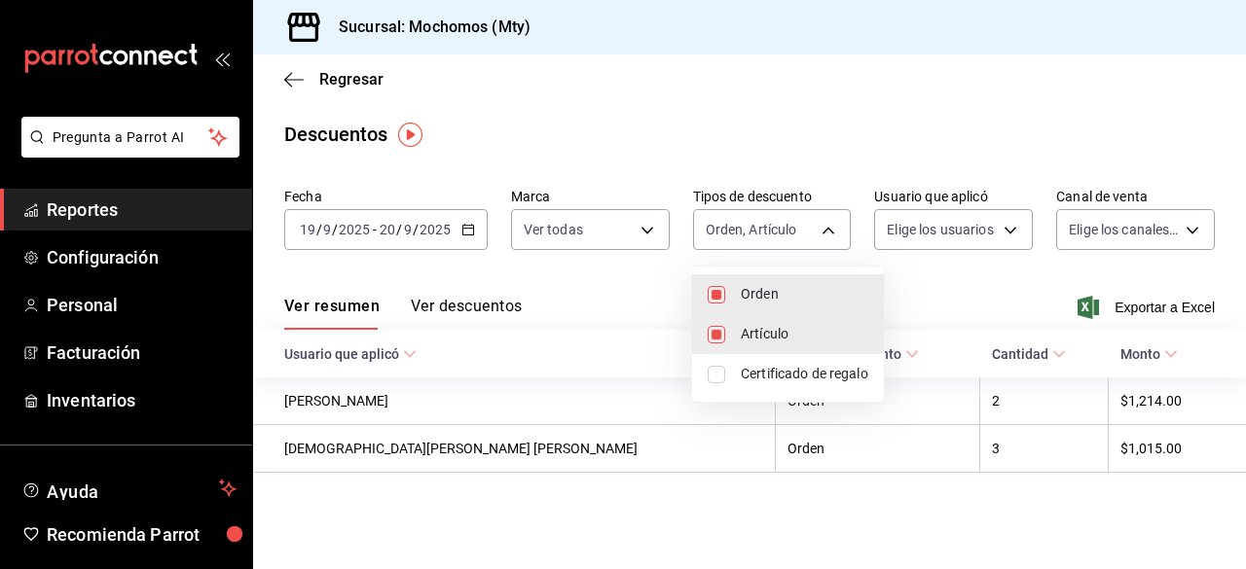
click at [715, 373] on input "checkbox" at bounding box center [716, 375] width 18 height 18
checkbox input "true"
type input "ORDER,ORDER_ITEM,CARD_REWARD"
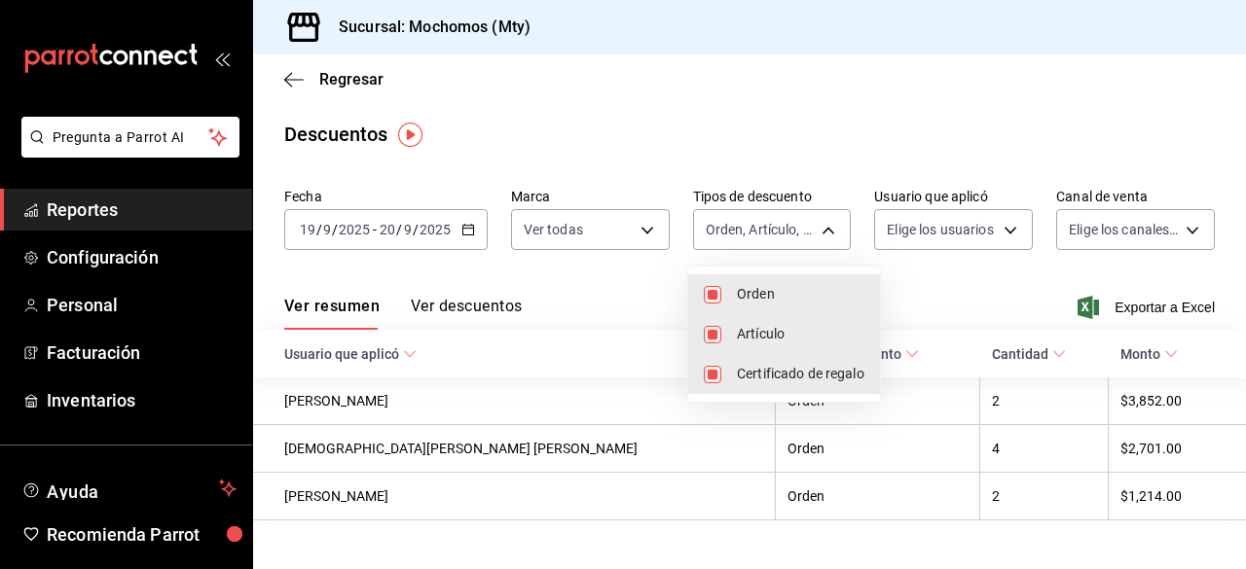
click at [955, 228] on div at bounding box center [623, 284] width 1246 height 569
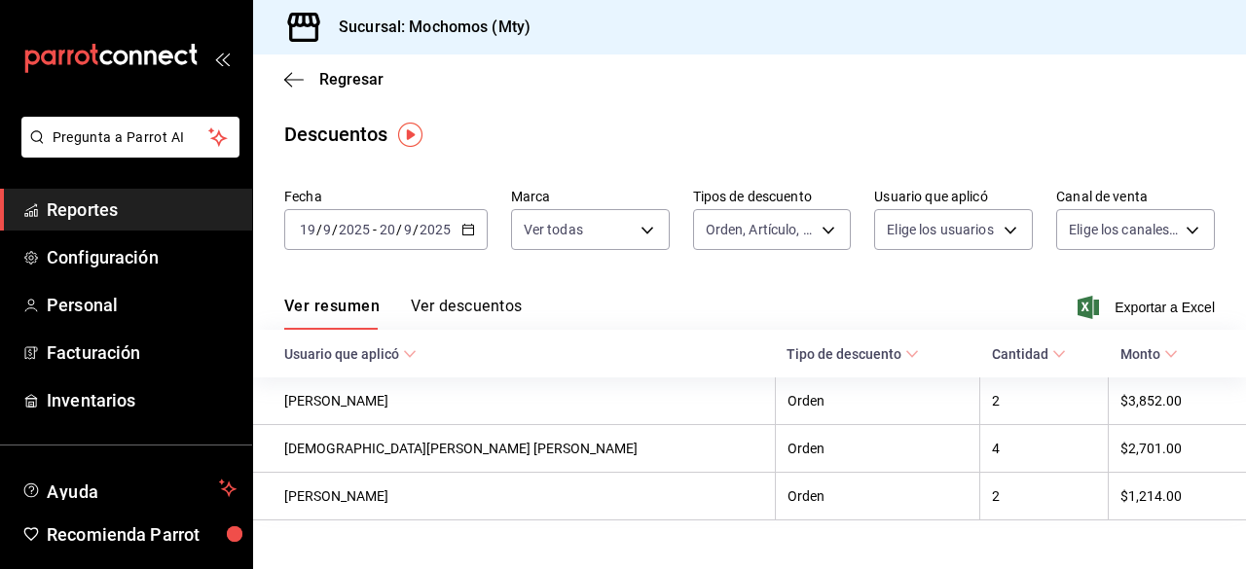
click at [955, 228] on body "Pregunta a Parrot AI Reportes Configuración Personal Facturación Inventarios Ay…" at bounding box center [623, 284] width 1246 height 569
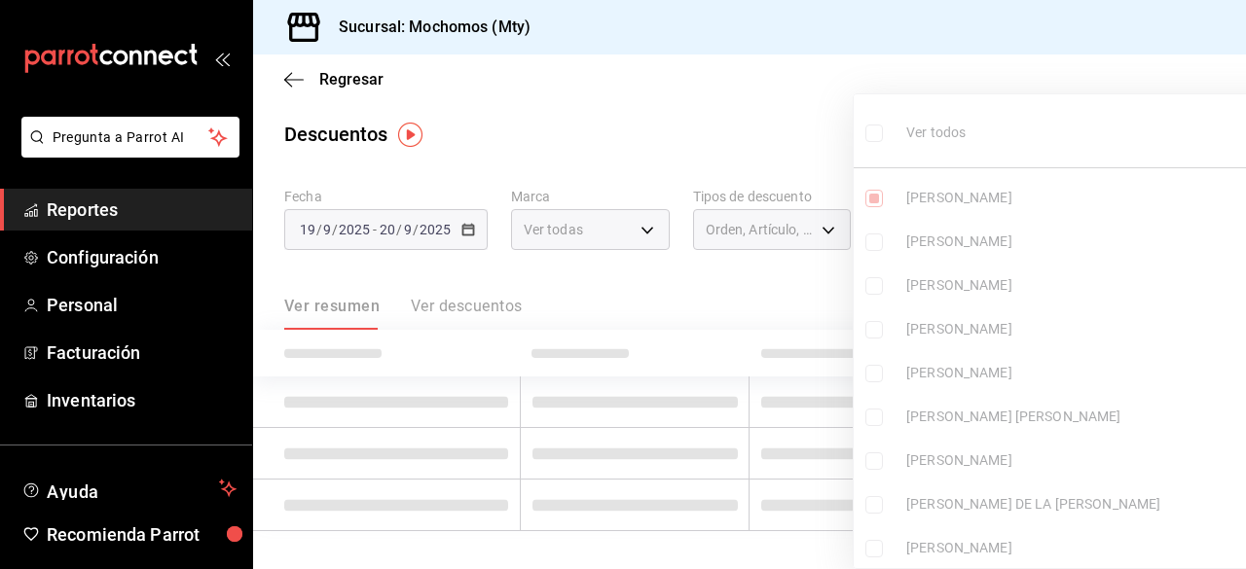
type input "fc0596b4-0e11-447e-a227-d65486ac9436"
click at [874, 133] on input "checkbox" at bounding box center [874, 134] width 18 height 18
checkbox input "true"
click at [687, 125] on div at bounding box center [623, 284] width 1246 height 569
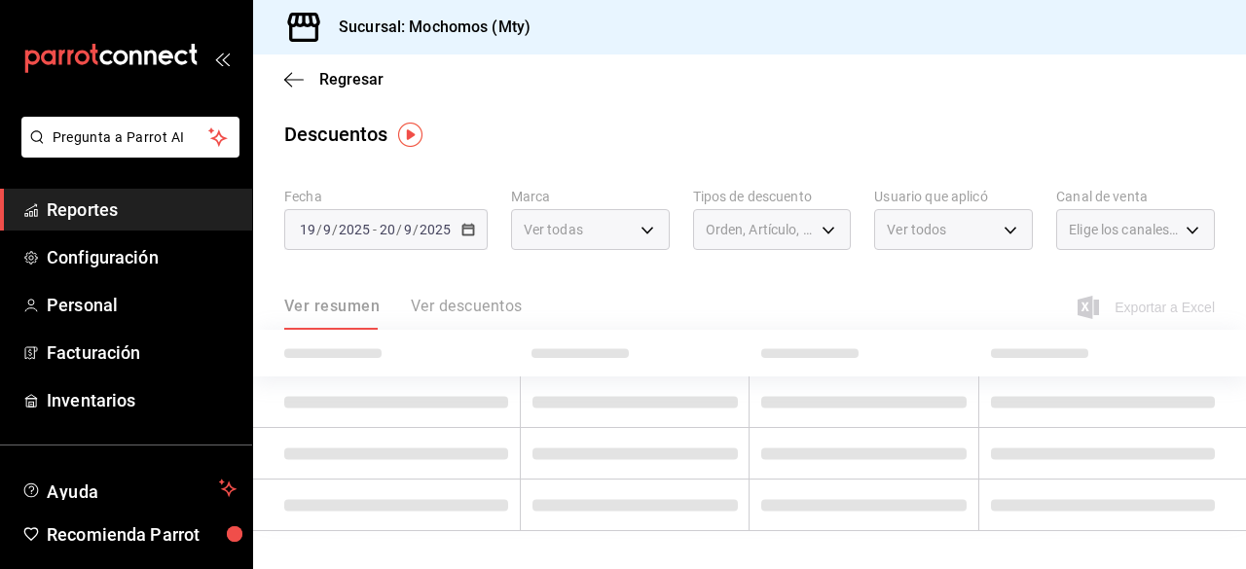
type input "fc0596b4-0e11-447e-a227-d65486ac9436,7ecc628c-b12e-4bcd-8ba8-398da8d0ff43,9490d…"
checkbox input "true"
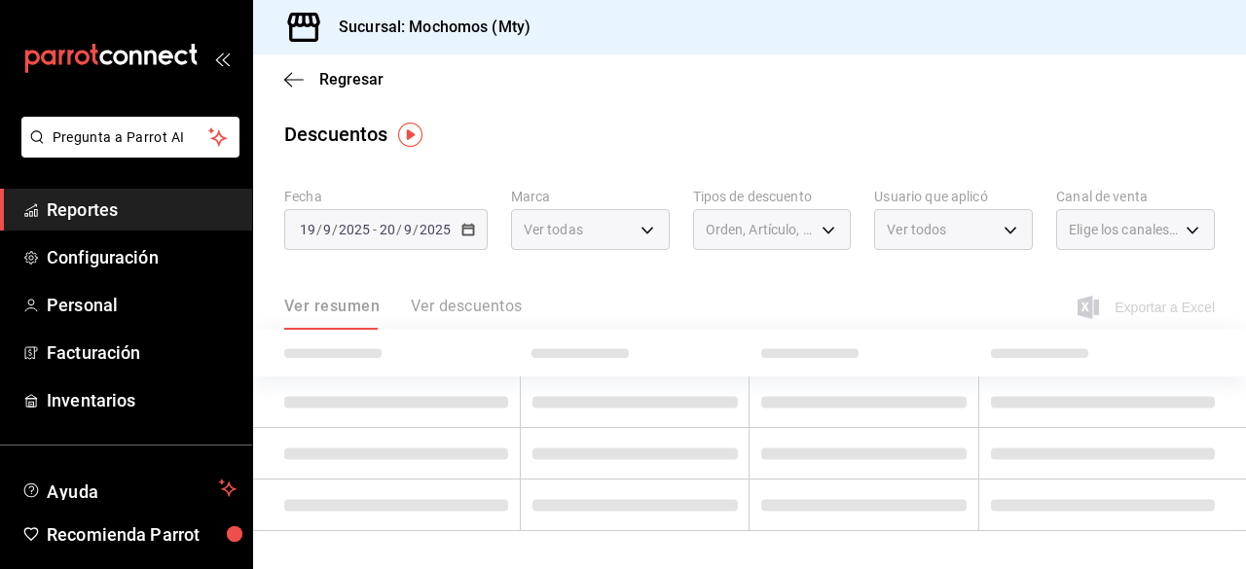
checkbox input "true"
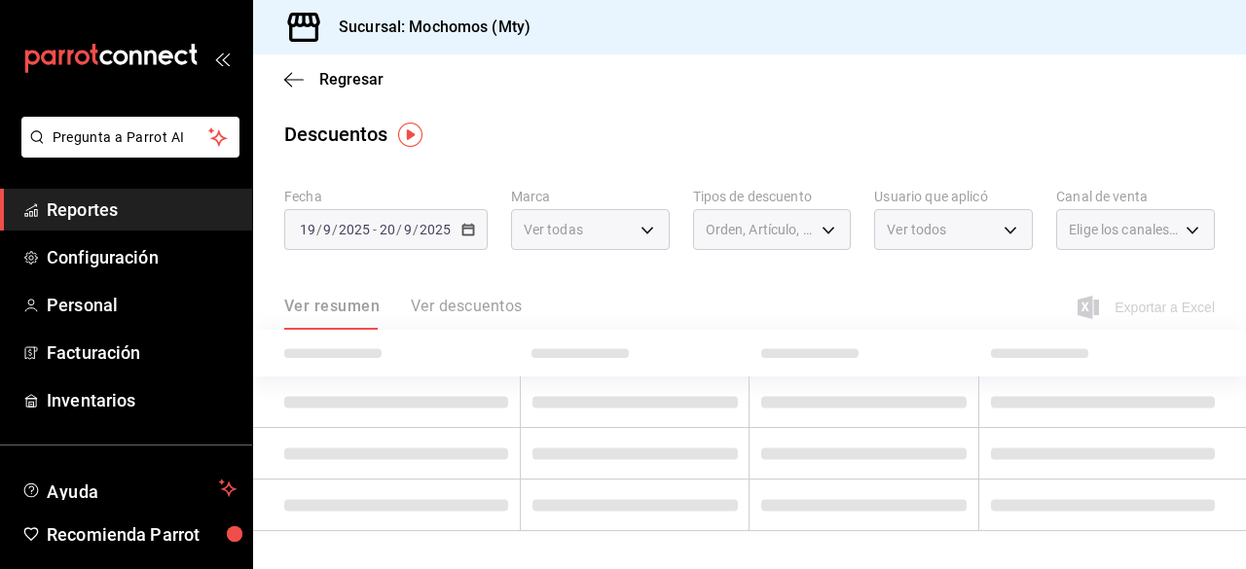
checkbox input "true"
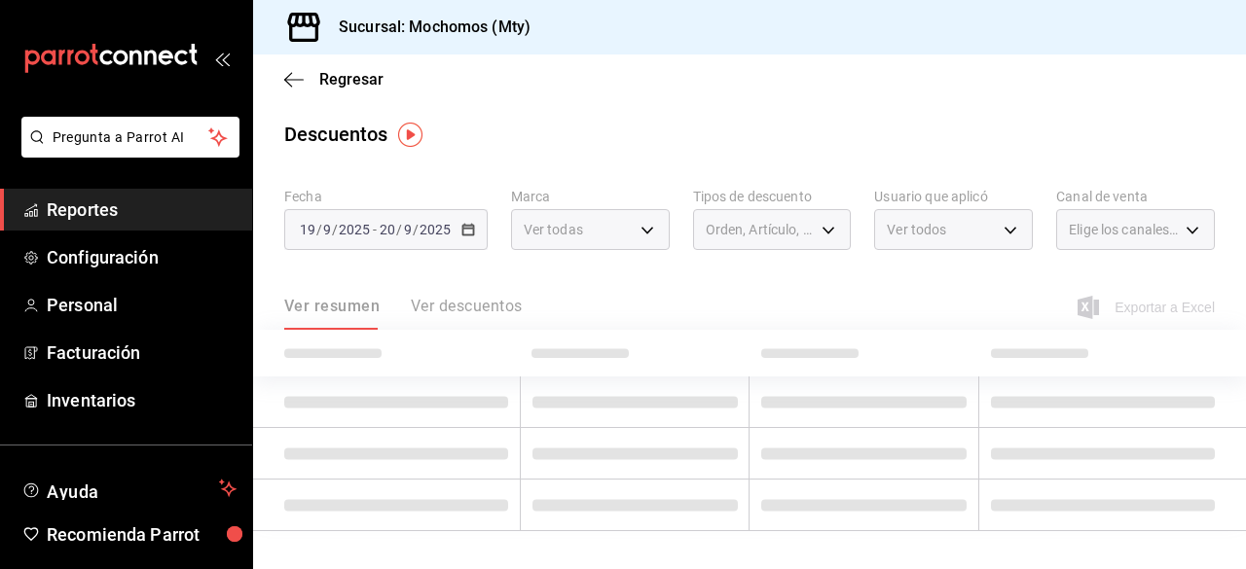
checkbox input "true"
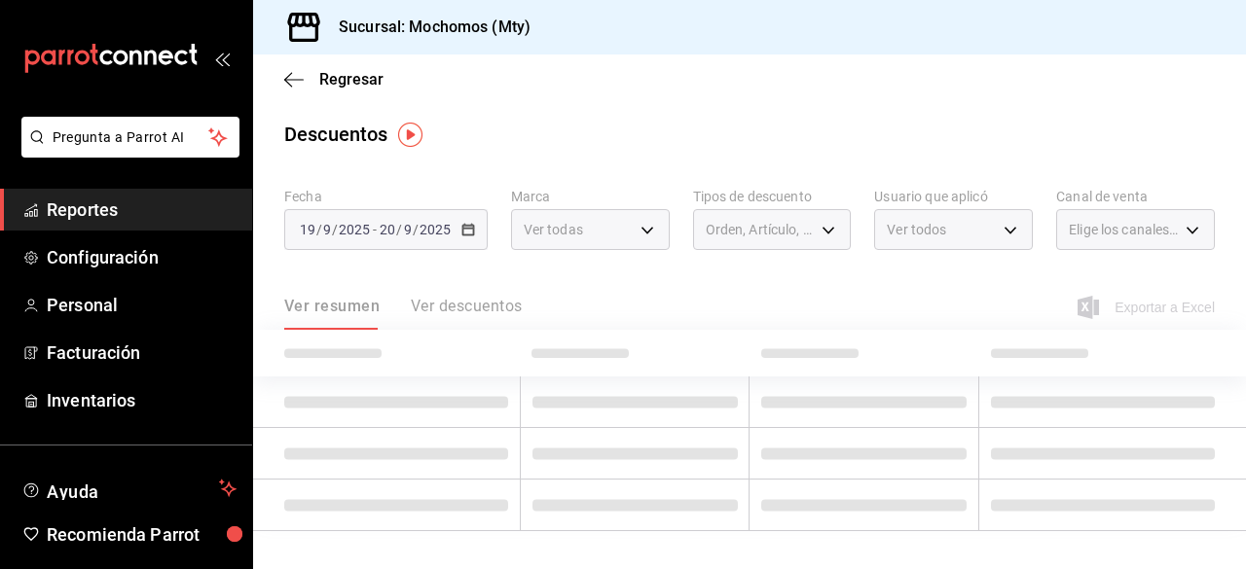
checkbox input "true"
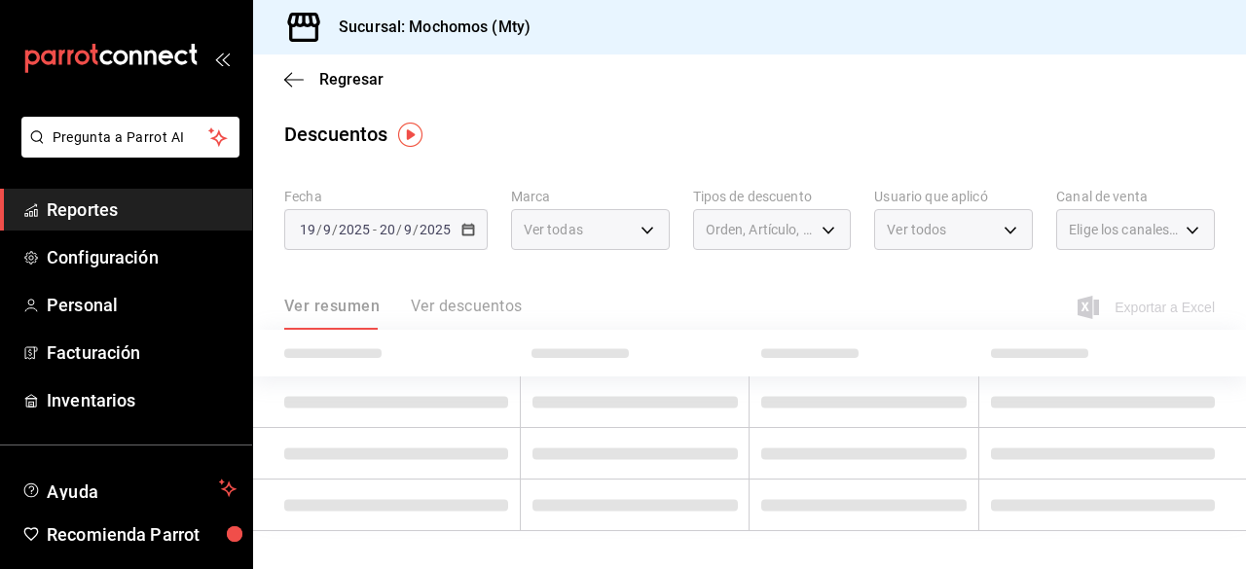
checkbox input "true"
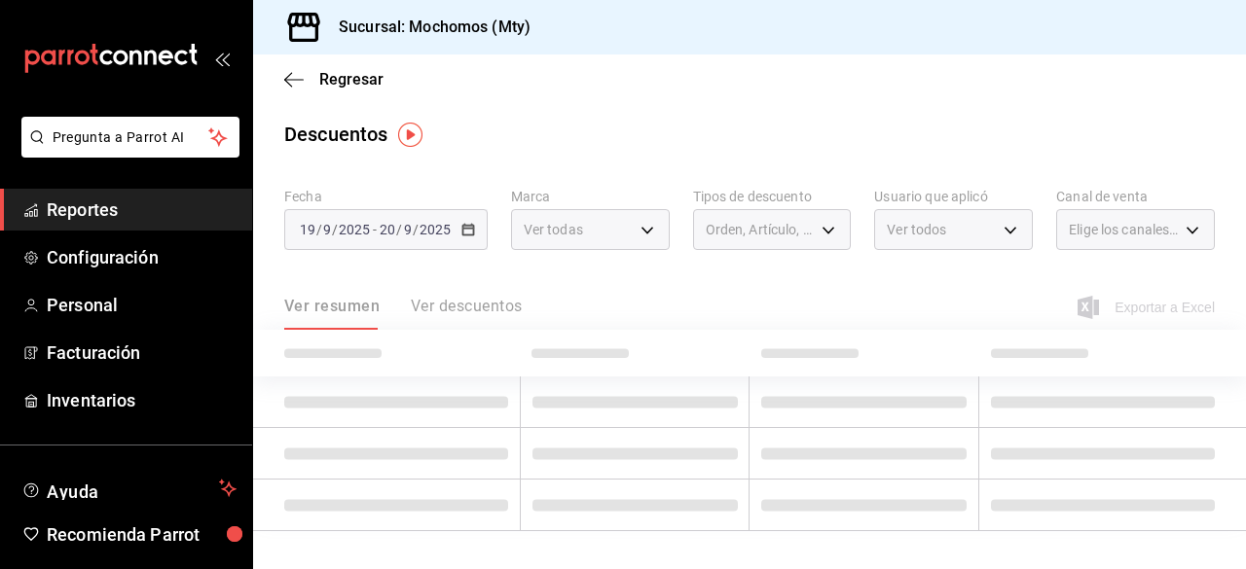
checkbox input "true"
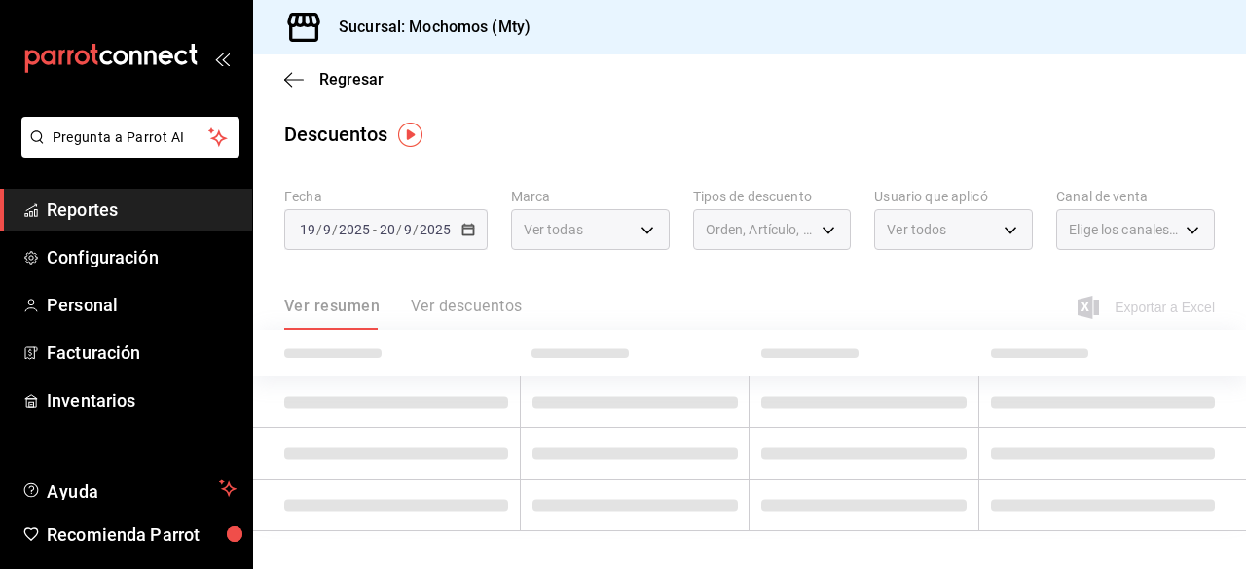
checkbox input "true"
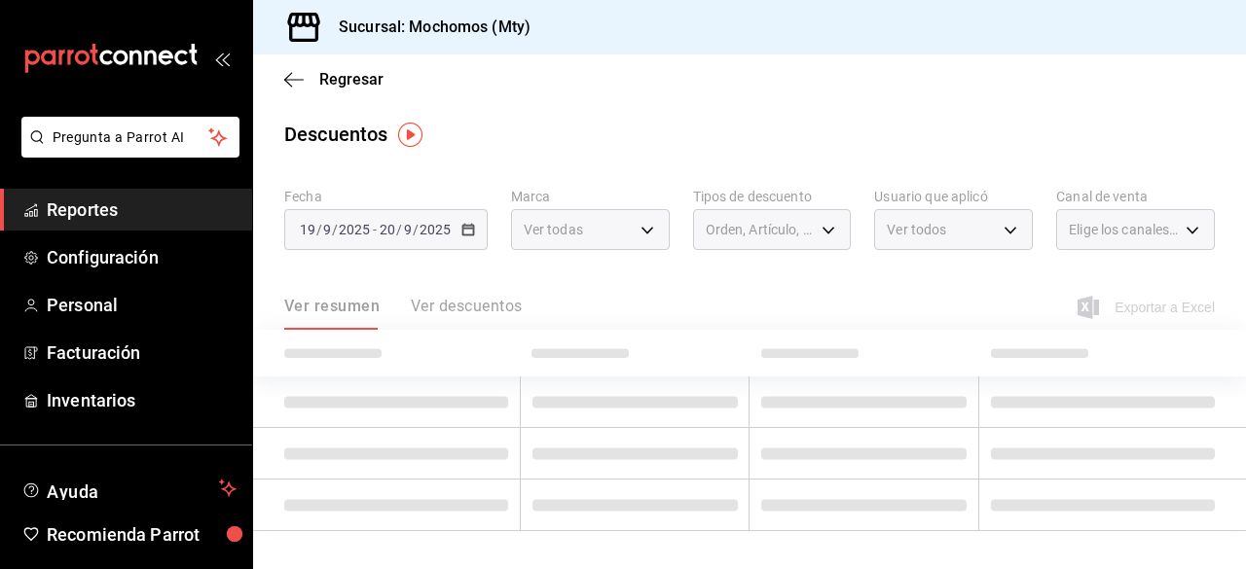
checkbox input "true"
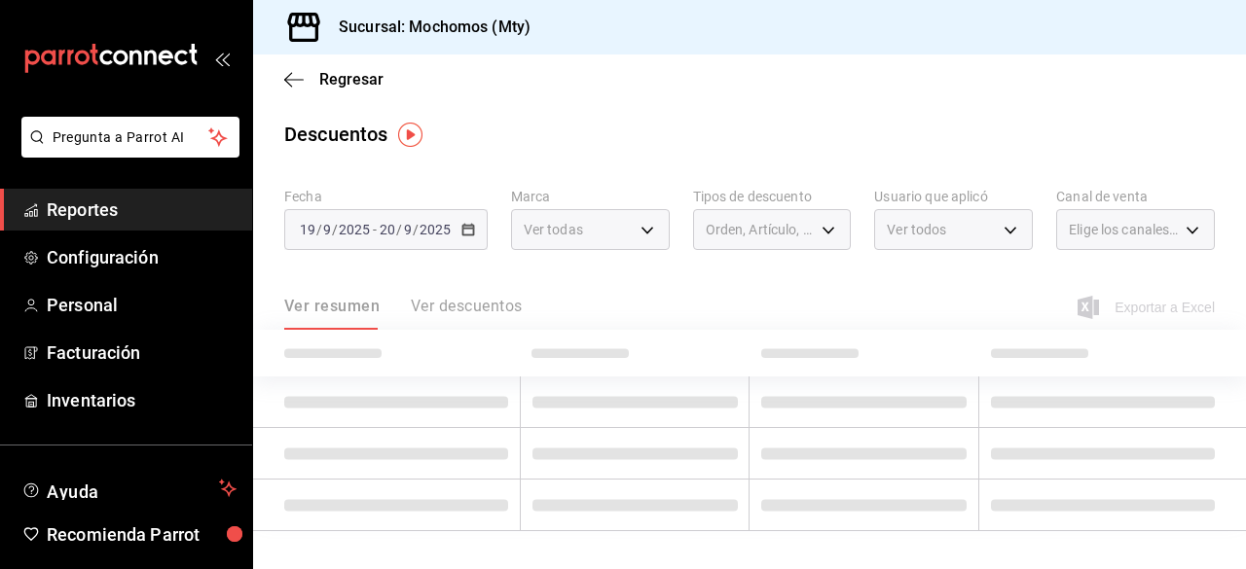
checkbox input "true"
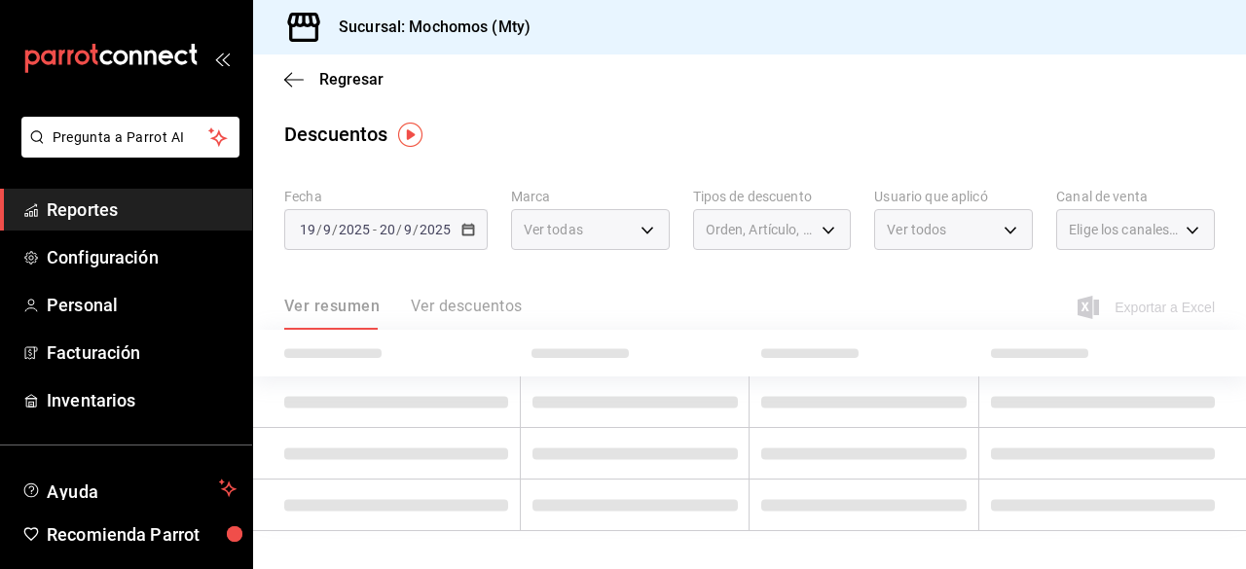
checkbox input "true"
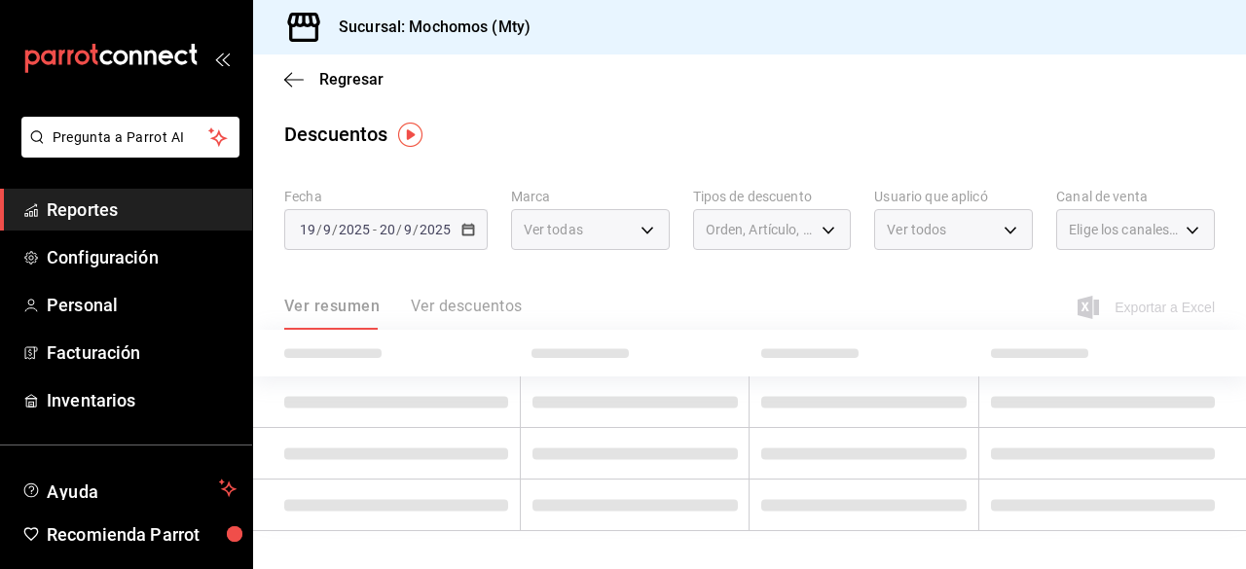
checkbox input "true"
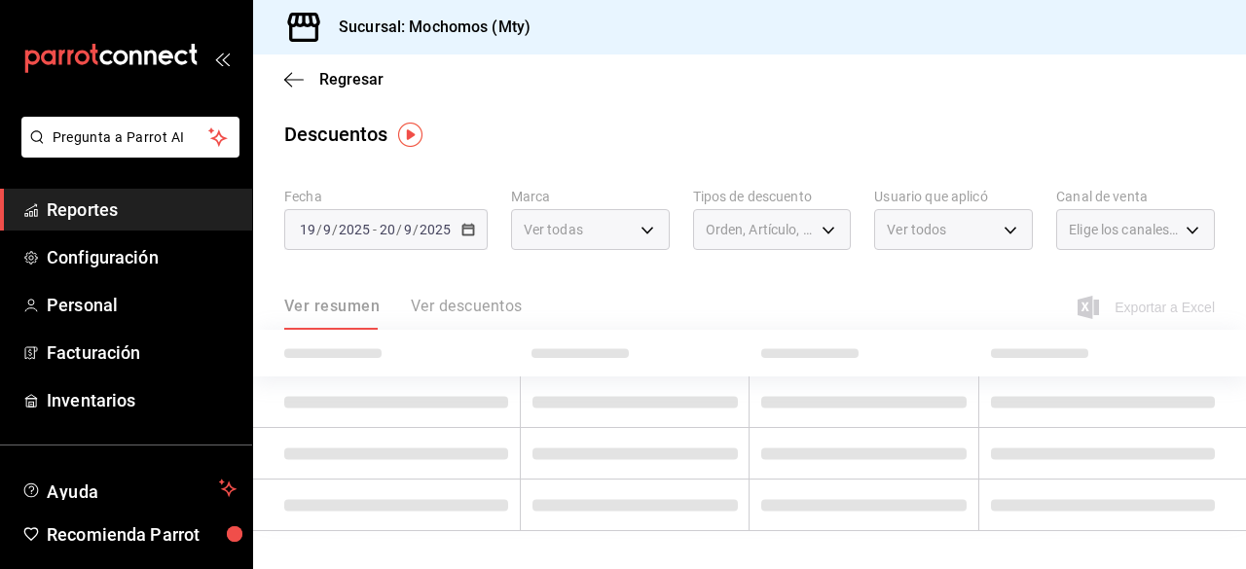
checkbox input "true"
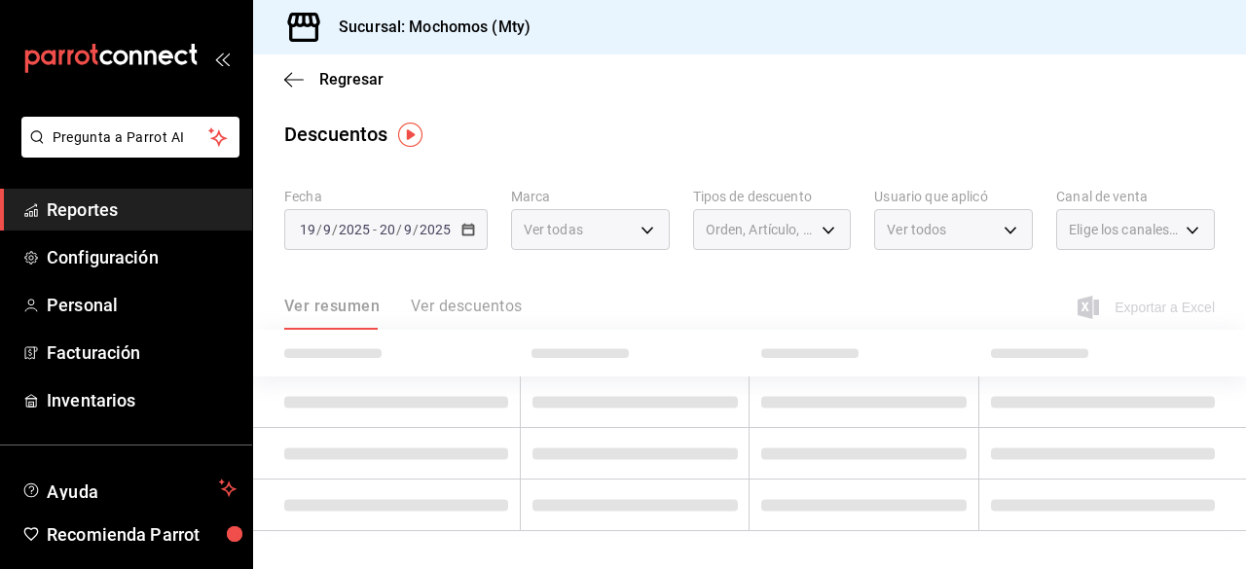
checkbox input "true"
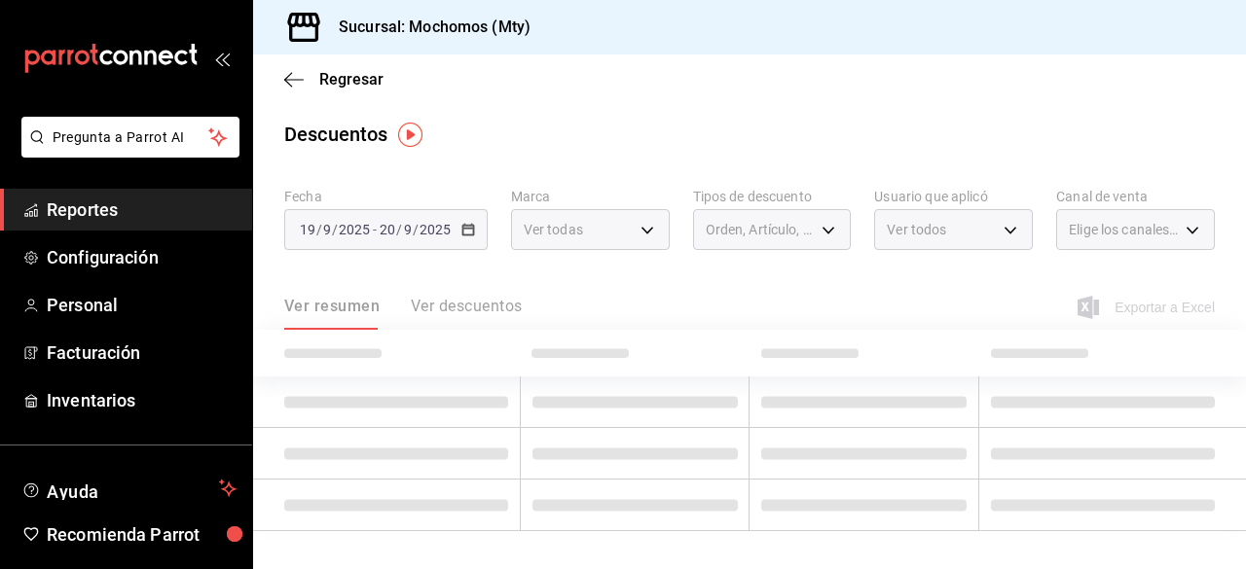
checkbox input "true"
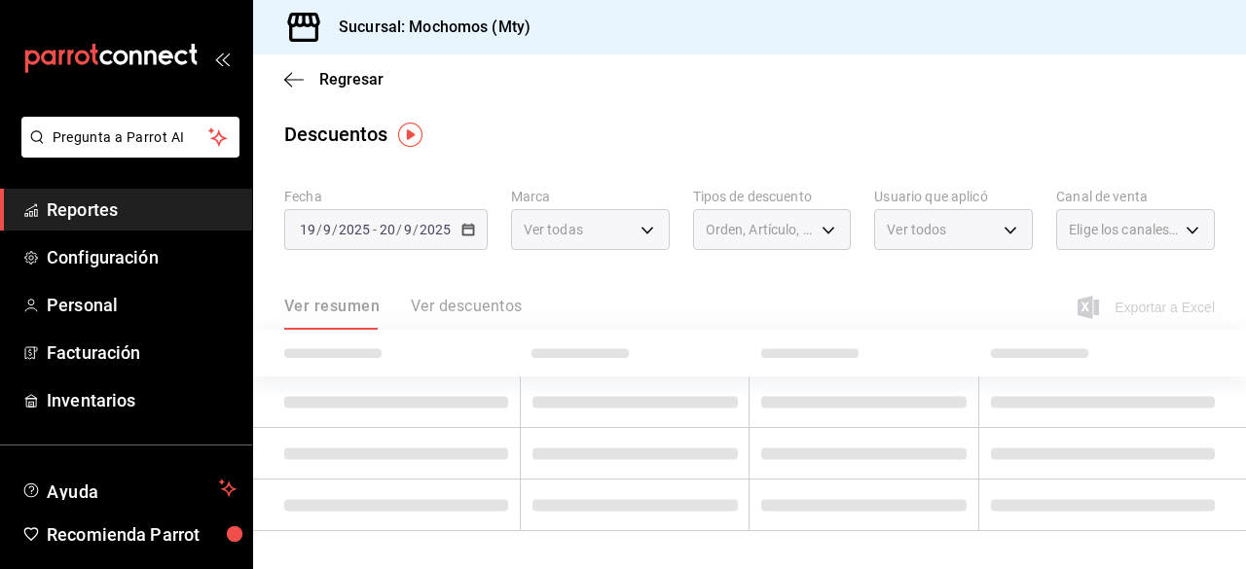
checkbox input "true"
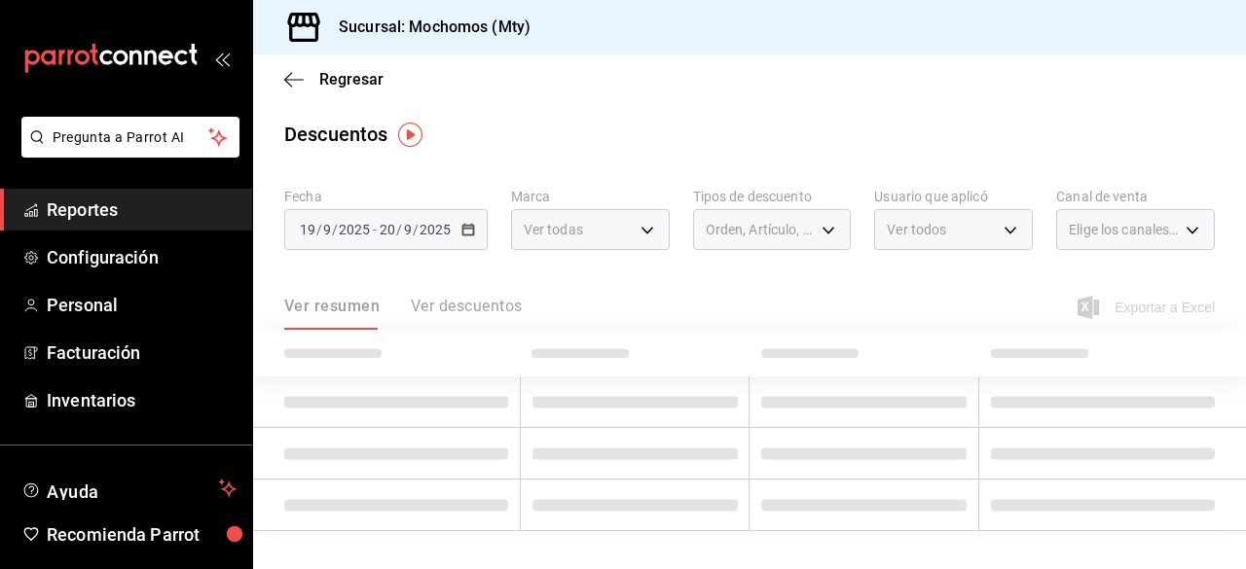
checkbox input "true"
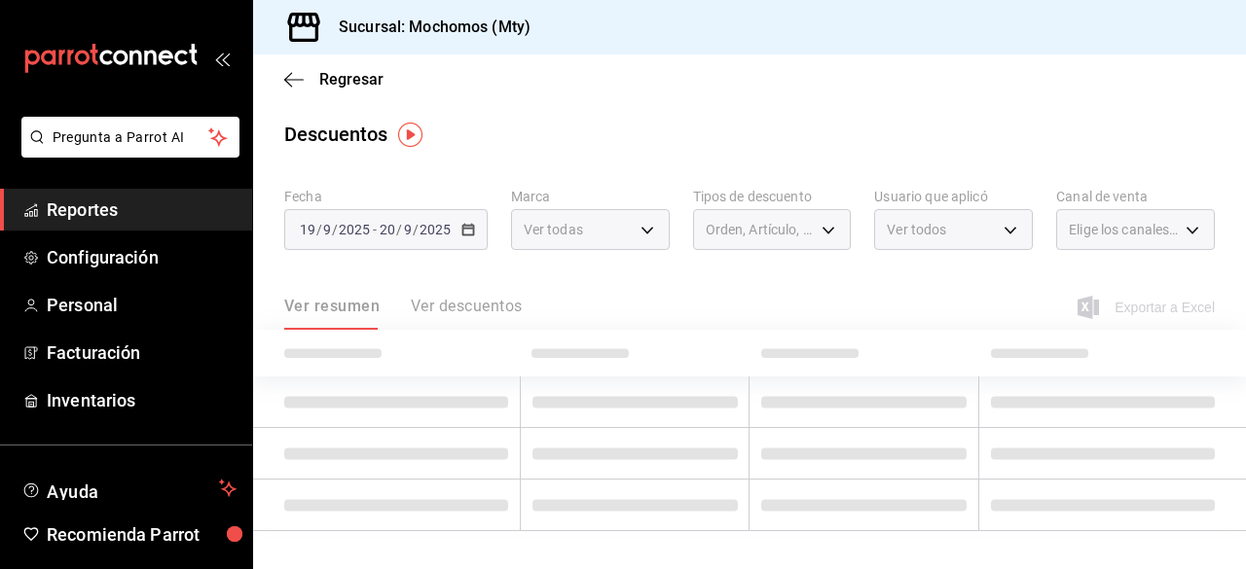
checkbox input "true"
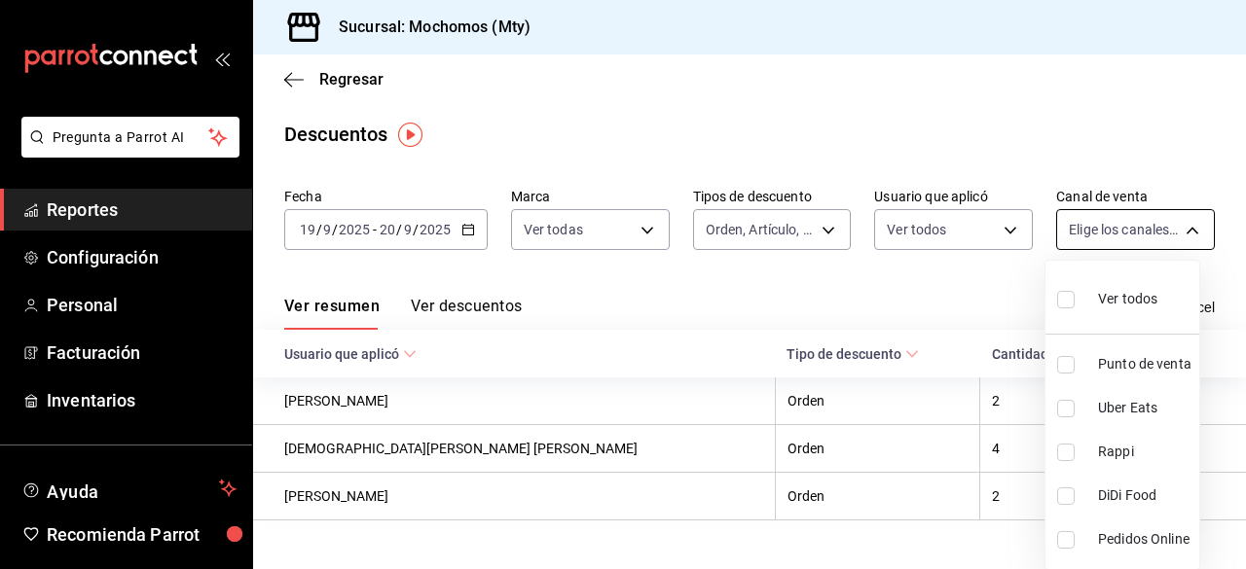
click at [1168, 222] on body "Pregunta a Parrot AI Reportes Configuración Personal Facturación Inventarios Ay…" at bounding box center [623, 284] width 1246 height 569
click at [1073, 300] on input "checkbox" at bounding box center [1066, 300] width 18 height 18
click at [903, 57] on div at bounding box center [623, 284] width 1246 height 569
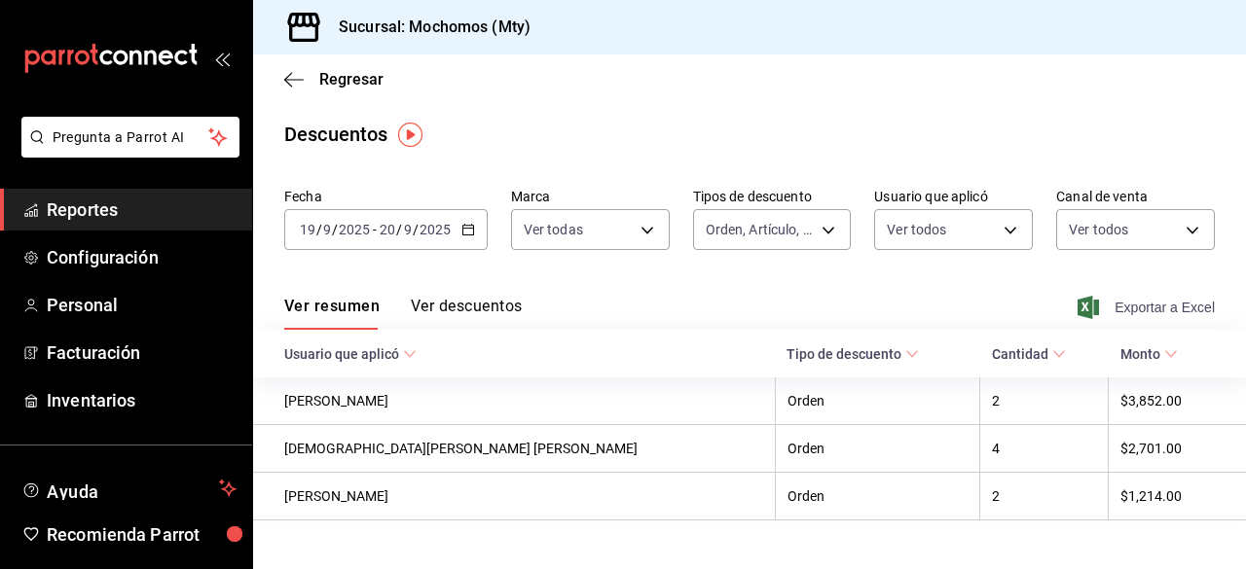
click at [1090, 312] on span "Exportar a Excel" at bounding box center [1147, 307] width 133 height 23
click at [817, 110] on main "Regresar Descuentos Fecha 2025-09-19 19 / 9 / 2025 - 2025-09-20 20 / 9 / 2025 M…" at bounding box center [749, 326] width 993 height 544
click at [1091, 305] on span "Exportar a Excel" at bounding box center [1147, 307] width 133 height 23
